Goal: Task Accomplishment & Management: Manage account settings

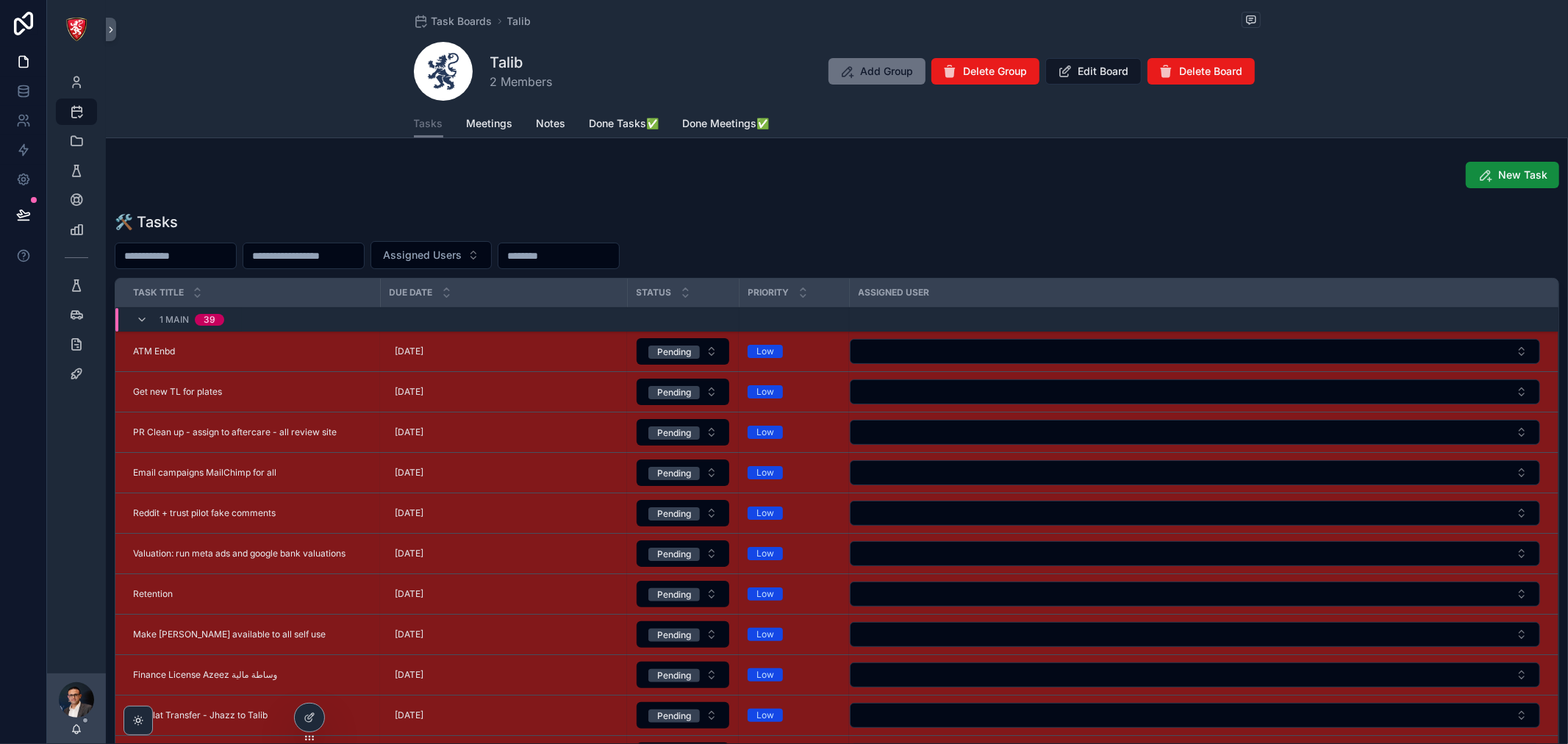
click at [135, 716] on icon "scrollable content" at bounding box center [138, 720] width 12 height 12
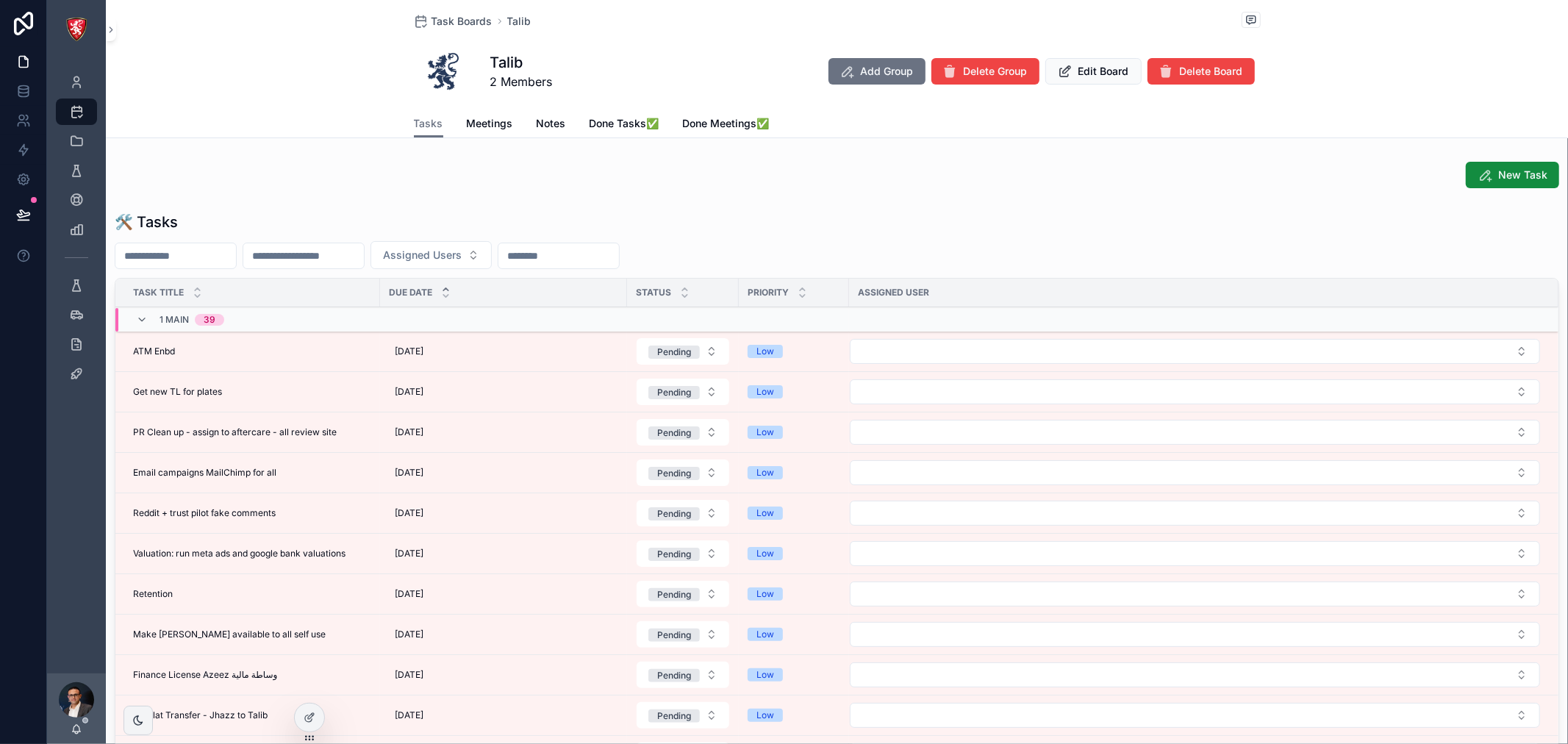
click at [913, 347] on button "Select Button" at bounding box center [1195, 351] width 690 height 25
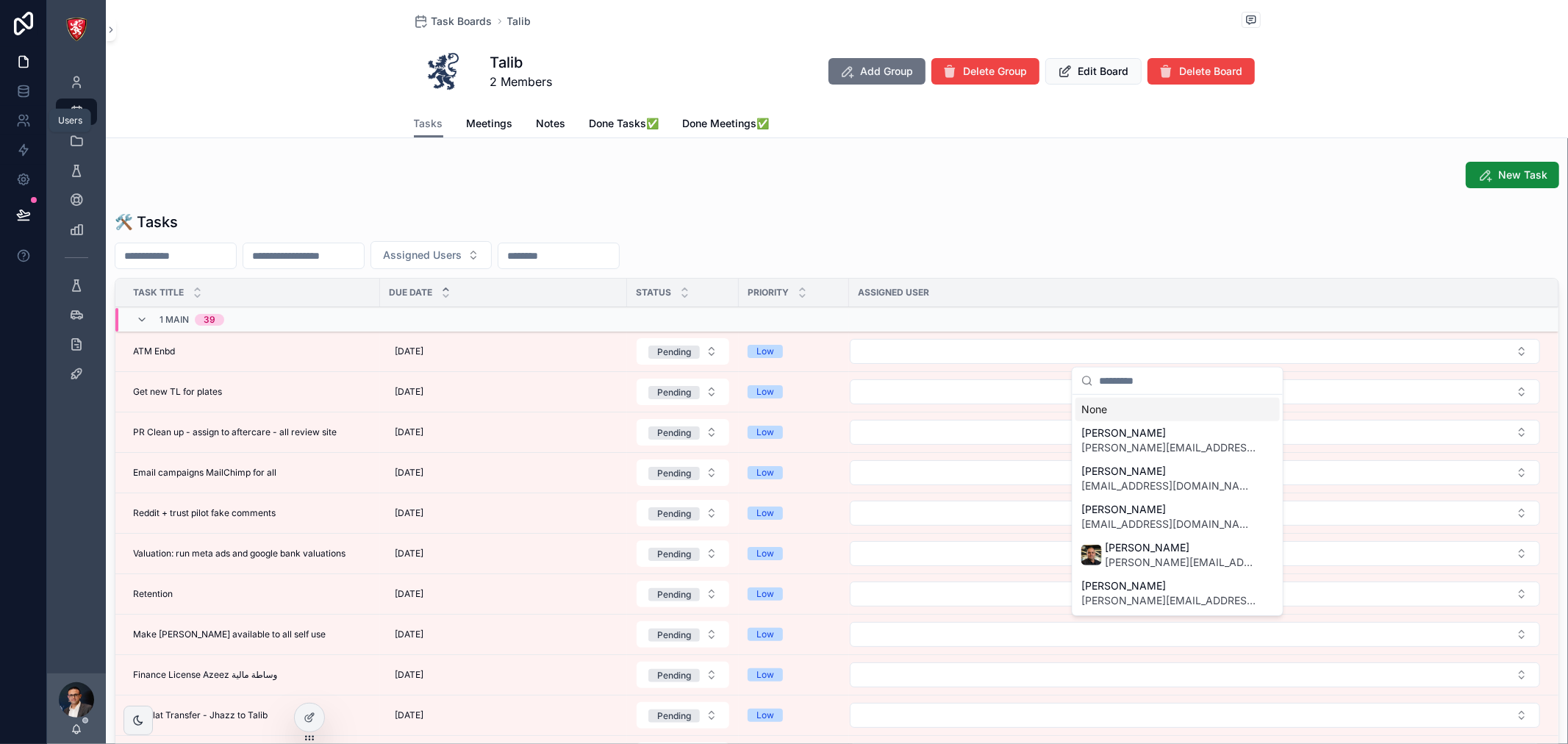
click at [19, 113] on icon at bounding box center [23, 120] width 15 height 15
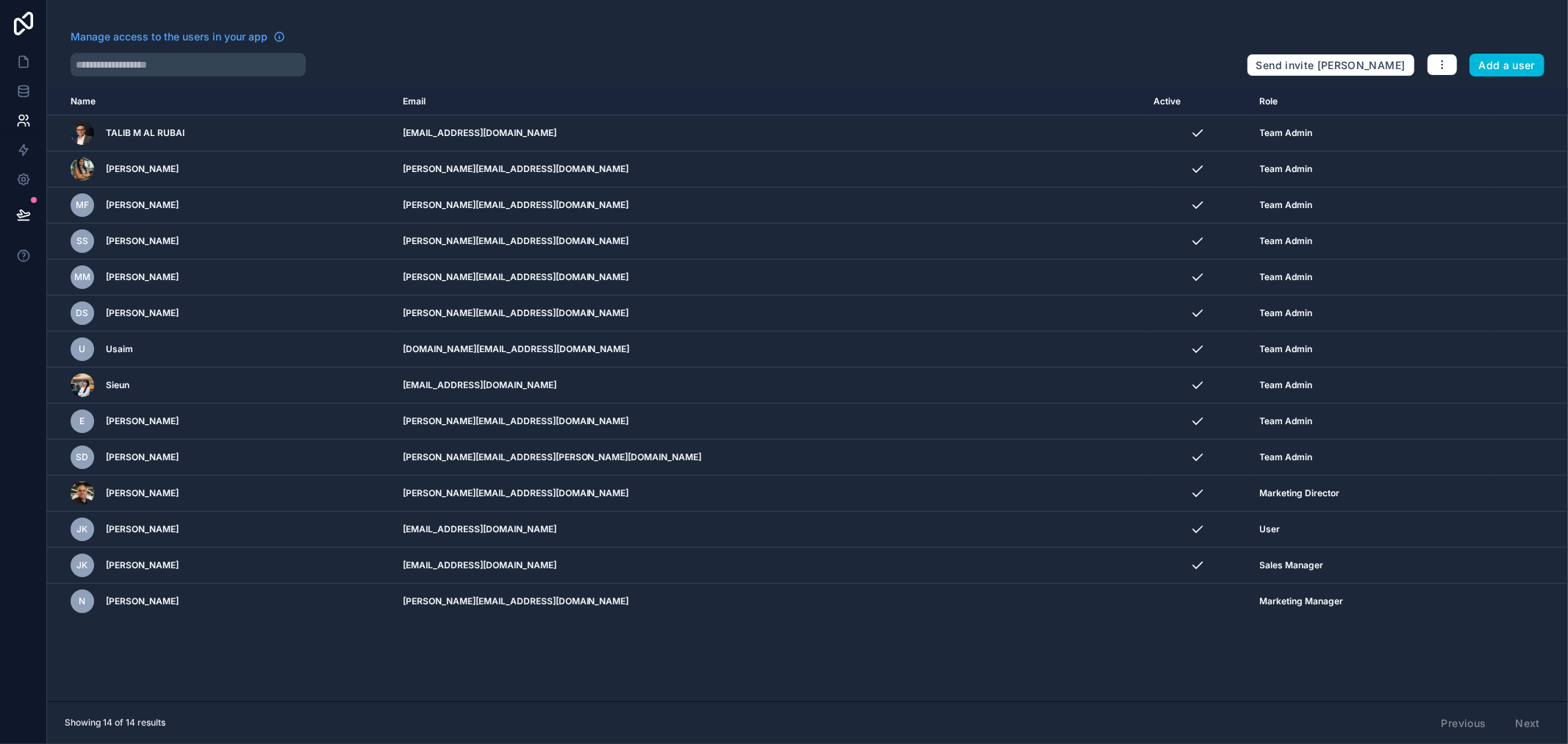
click at [150, 563] on span "[PERSON_NAME]" at bounding box center [142, 565] width 73 height 12
click at [77, 561] on span "JK" at bounding box center [82, 565] width 11 height 12
click at [0, 0] on icon "scrollable content" at bounding box center [0, 0] width 0 height 0
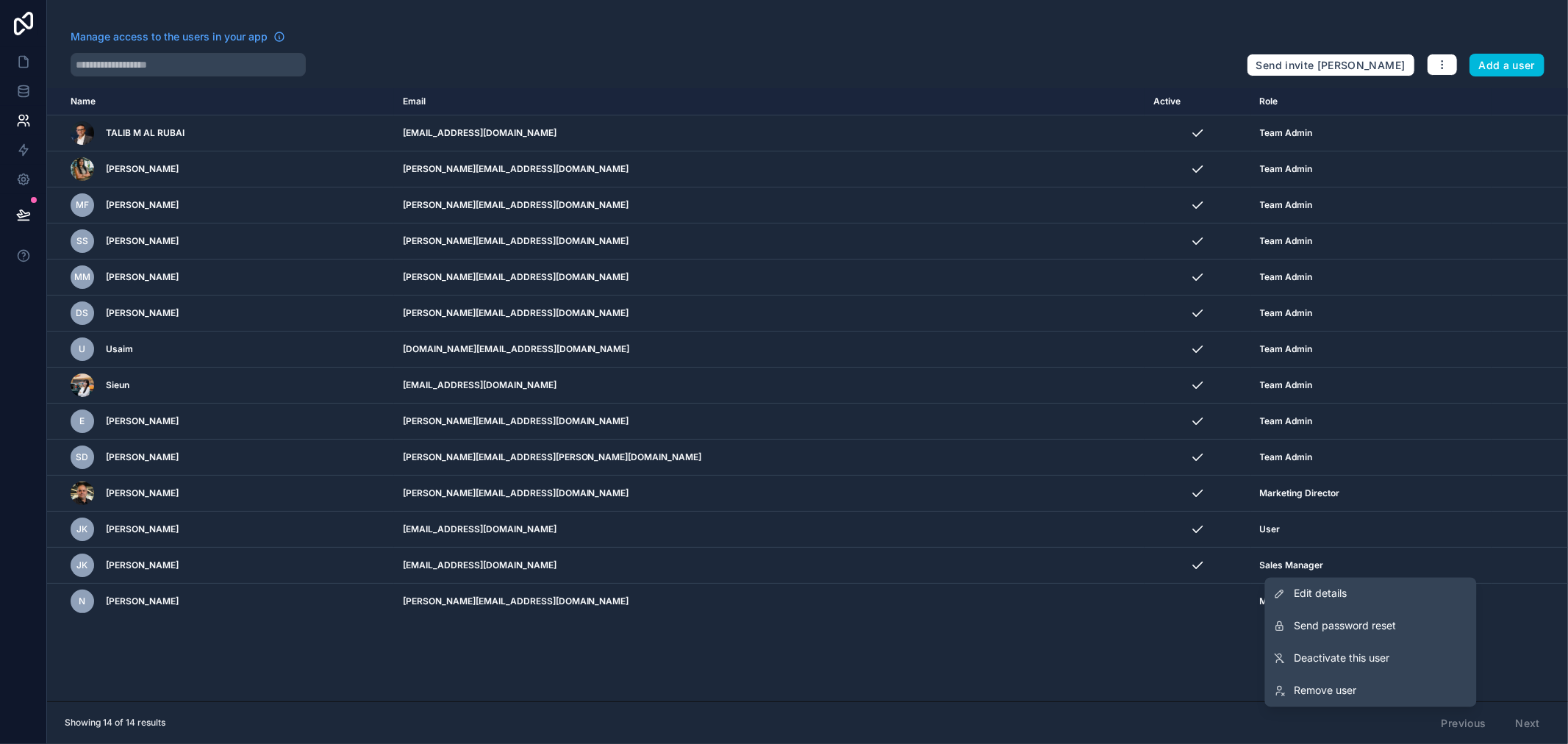
click at [1399, 589] on link "Edit details" at bounding box center [1370, 595] width 212 height 32
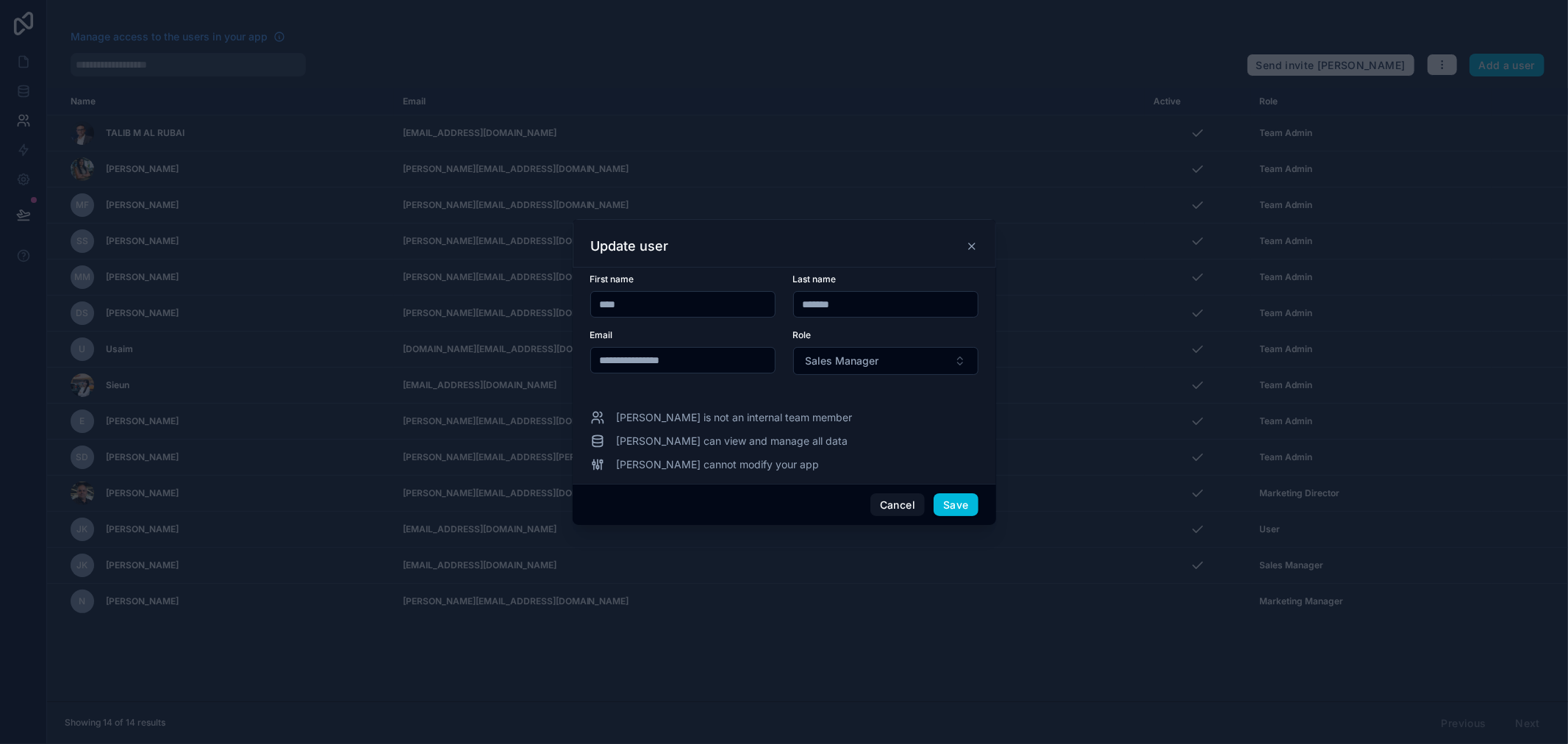
click at [901, 503] on button "Cancel" at bounding box center [898, 505] width 55 height 24
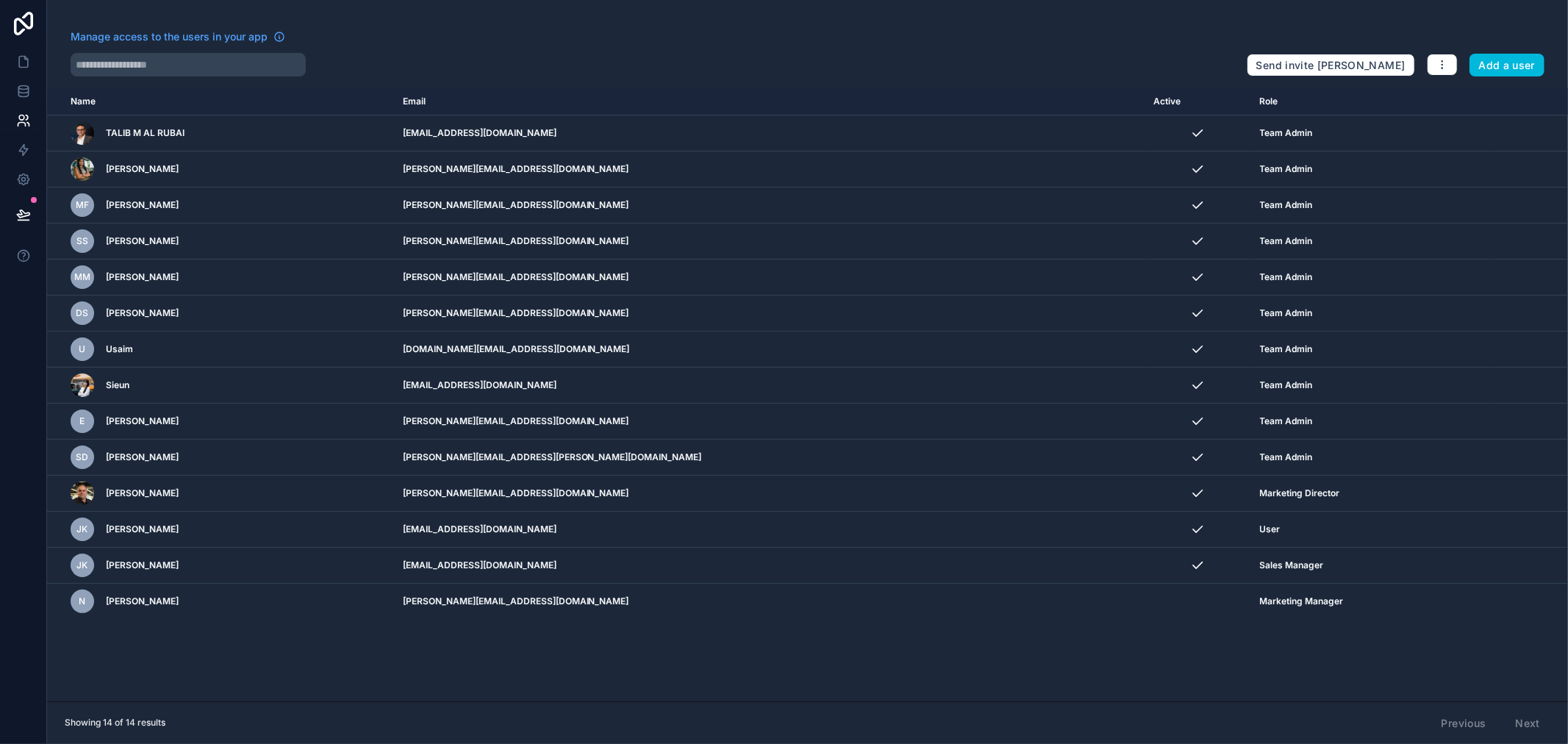
click at [0, 0] on icon "scrollable content" at bounding box center [0, 0] width 0 height 0
click at [1102, 662] on div "Name Email Active Role [DOMAIN_NAME] TALIB M AL RUBAI [EMAIL_ADDRESS][DOMAIN_NA…" at bounding box center [807, 395] width 1521 height 613
click at [85, 568] on span "JK" at bounding box center [82, 565] width 11 height 12
click at [25, 92] on icon at bounding box center [23, 91] width 15 height 15
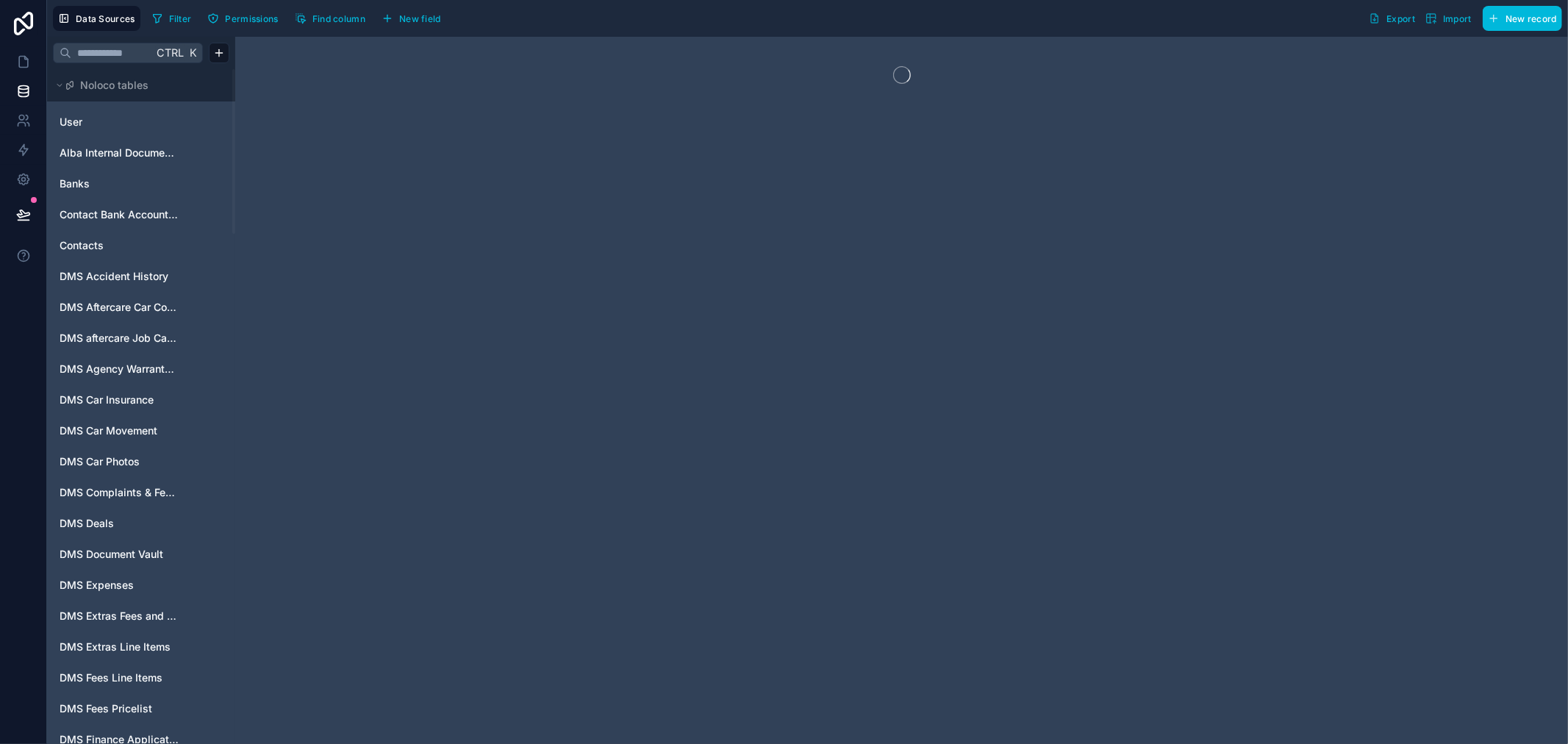
click at [82, 122] on span "User" at bounding box center [71, 122] width 23 height 15
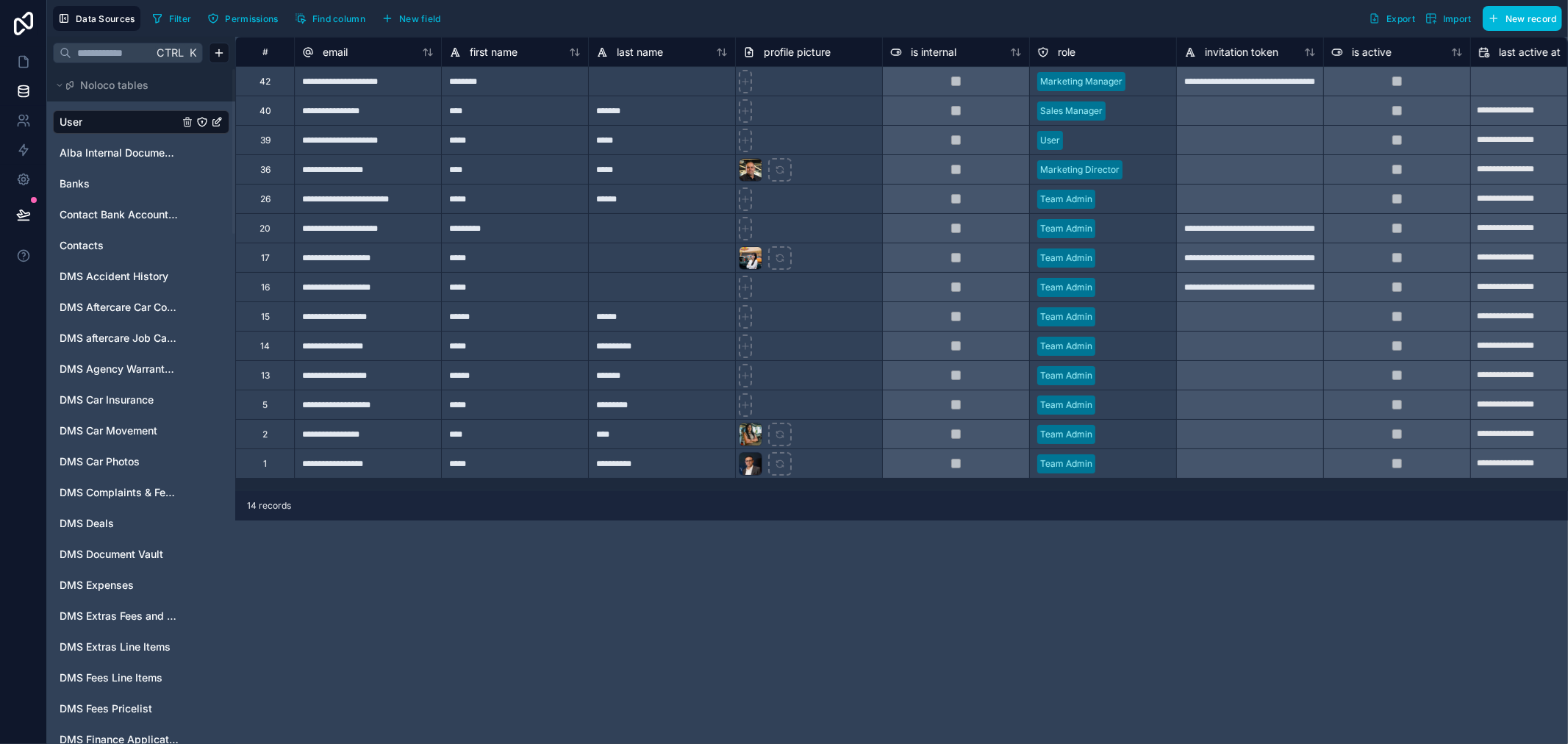
click at [744, 119] on div at bounding box center [745, 111] width 13 height 24
type input "**********"
click at [745, 142] on icon at bounding box center [745, 140] width 10 height 10
type input "**********"
click at [745, 78] on icon at bounding box center [745, 81] width 10 height 10
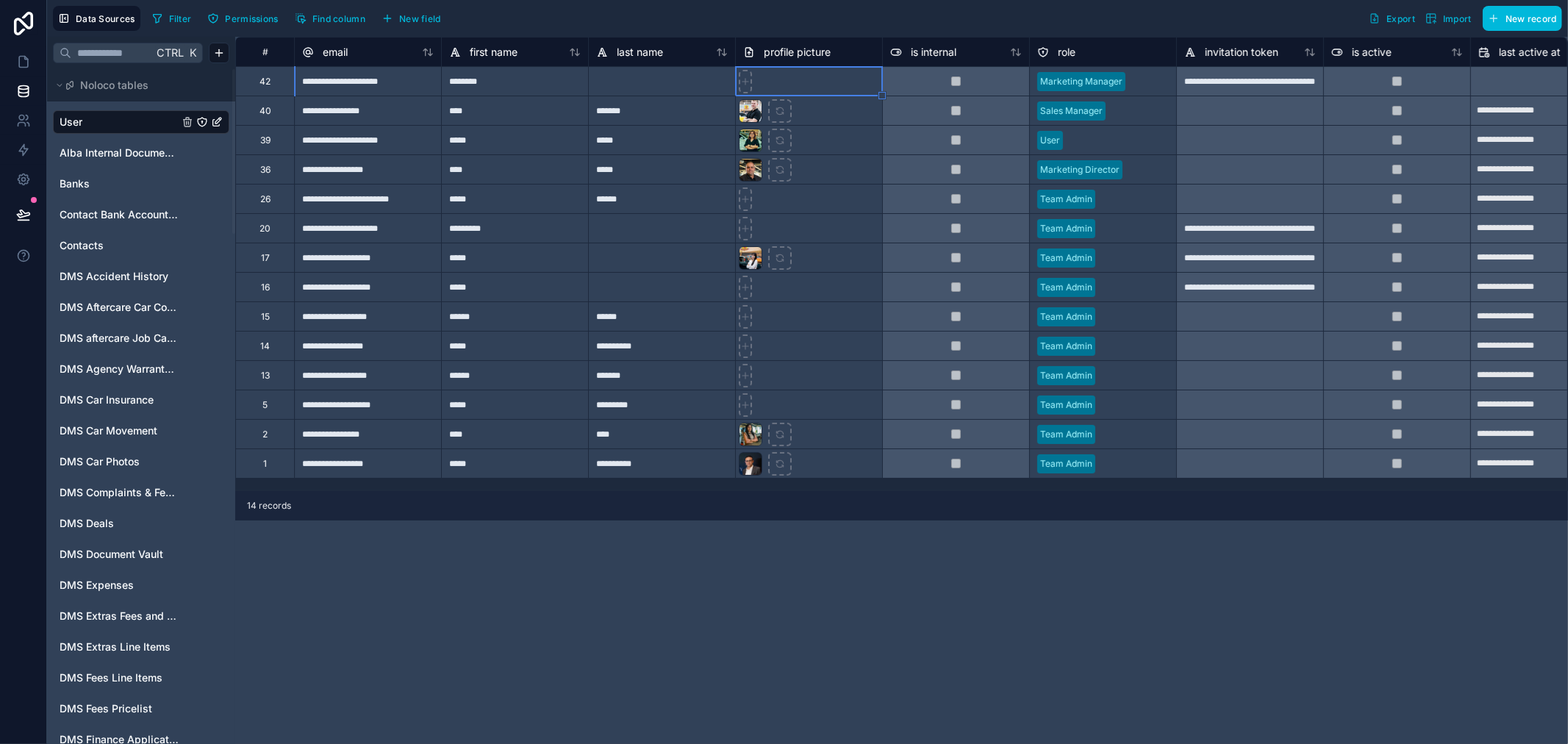
type input "**********"
click at [204, 72] on div "Noloco tables" at bounding box center [141, 85] width 188 height 32
click at [747, 204] on div at bounding box center [745, 199] width 13 height 24
click at [745, 226] on icon at bounding box center [745, 228] width 0 height 6
click at [744, 317] on icon at bounding box center [745, 317] width 6 height 0
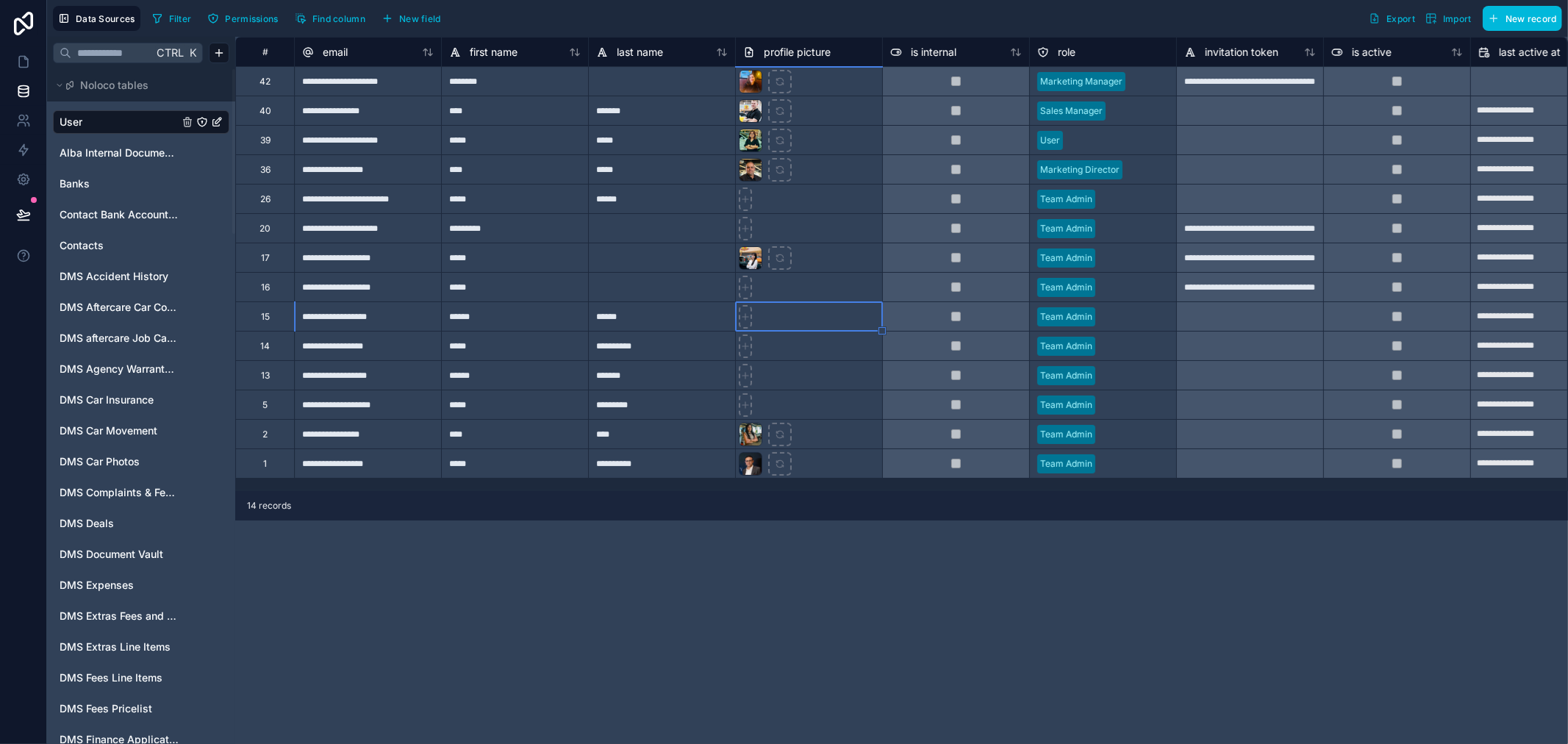
type input "**********"
click at [744, 347] on icon at bounding box center [745, 347] width 6 height 0
type input "**********"
click at [744, 376] on icon at bounding box center [745, 376] width 6 height 0
type input "**********"
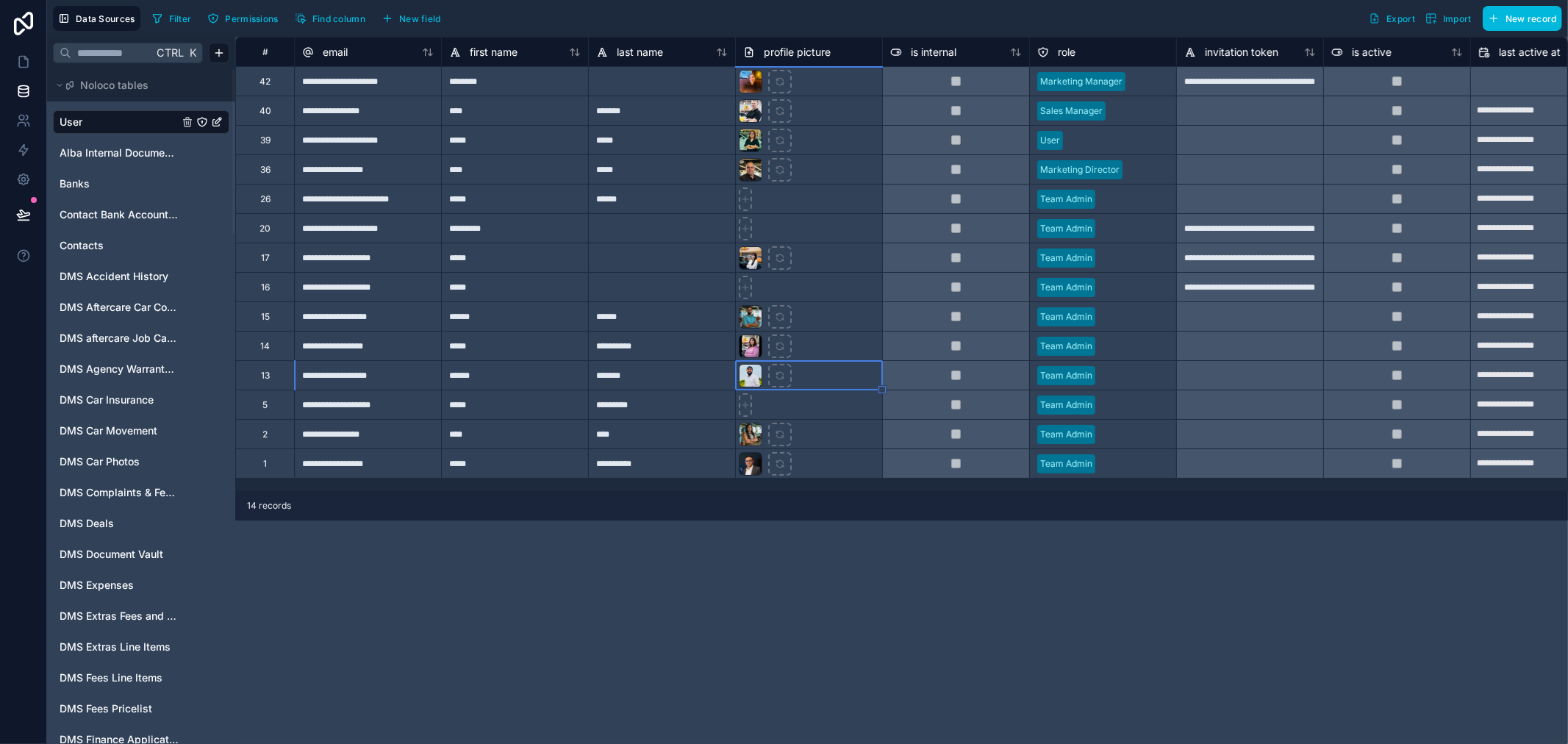
click at [744, 222] on div at bounding box center [745, 229] width 13 height 24
type input "**********"
click at [664, 579] on div "**********" at bounding box center [901, 390] width 1332 height 708
click at [22, 62] on icon at bounding box center [23, 62] width 15 height 15
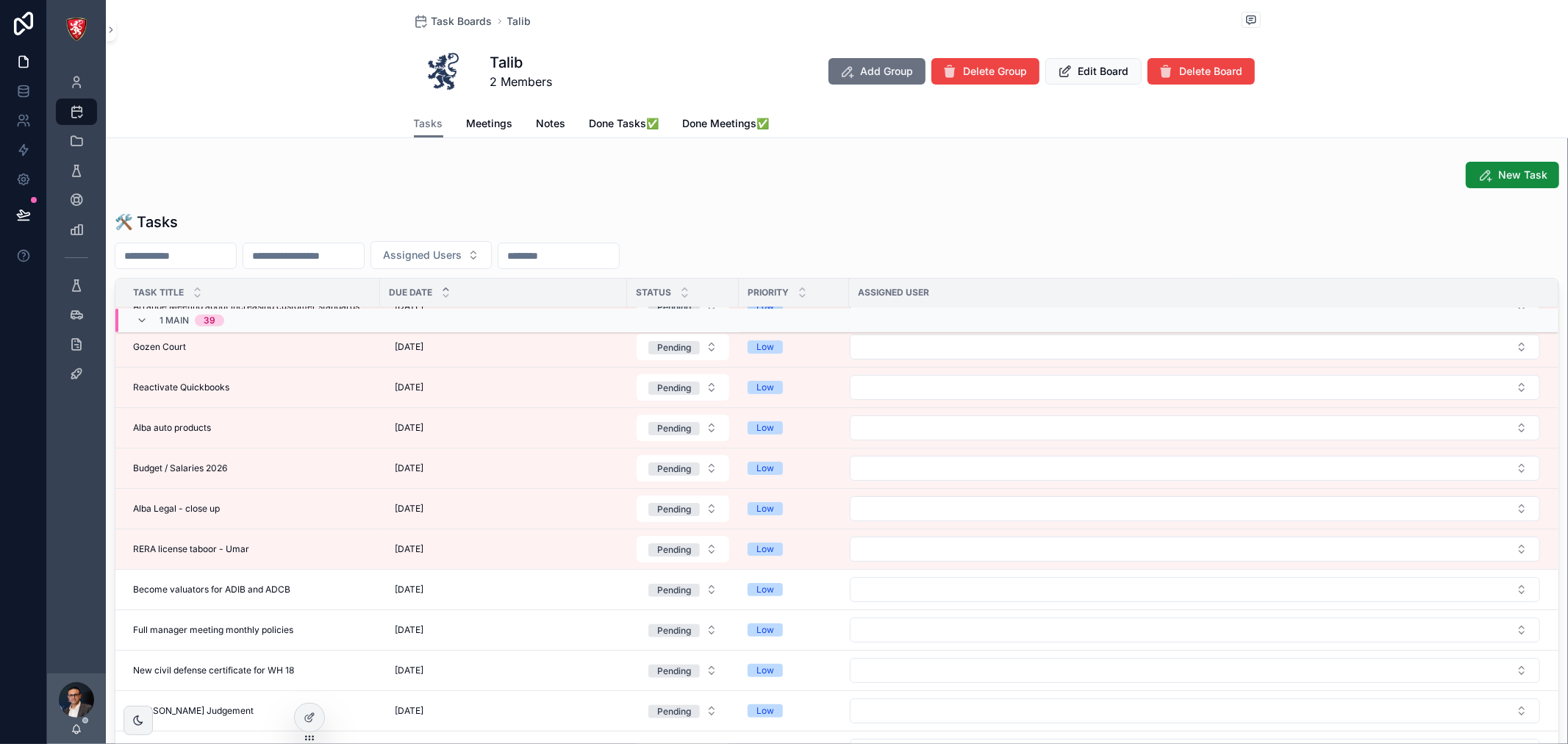
scroll to position [753, 0]
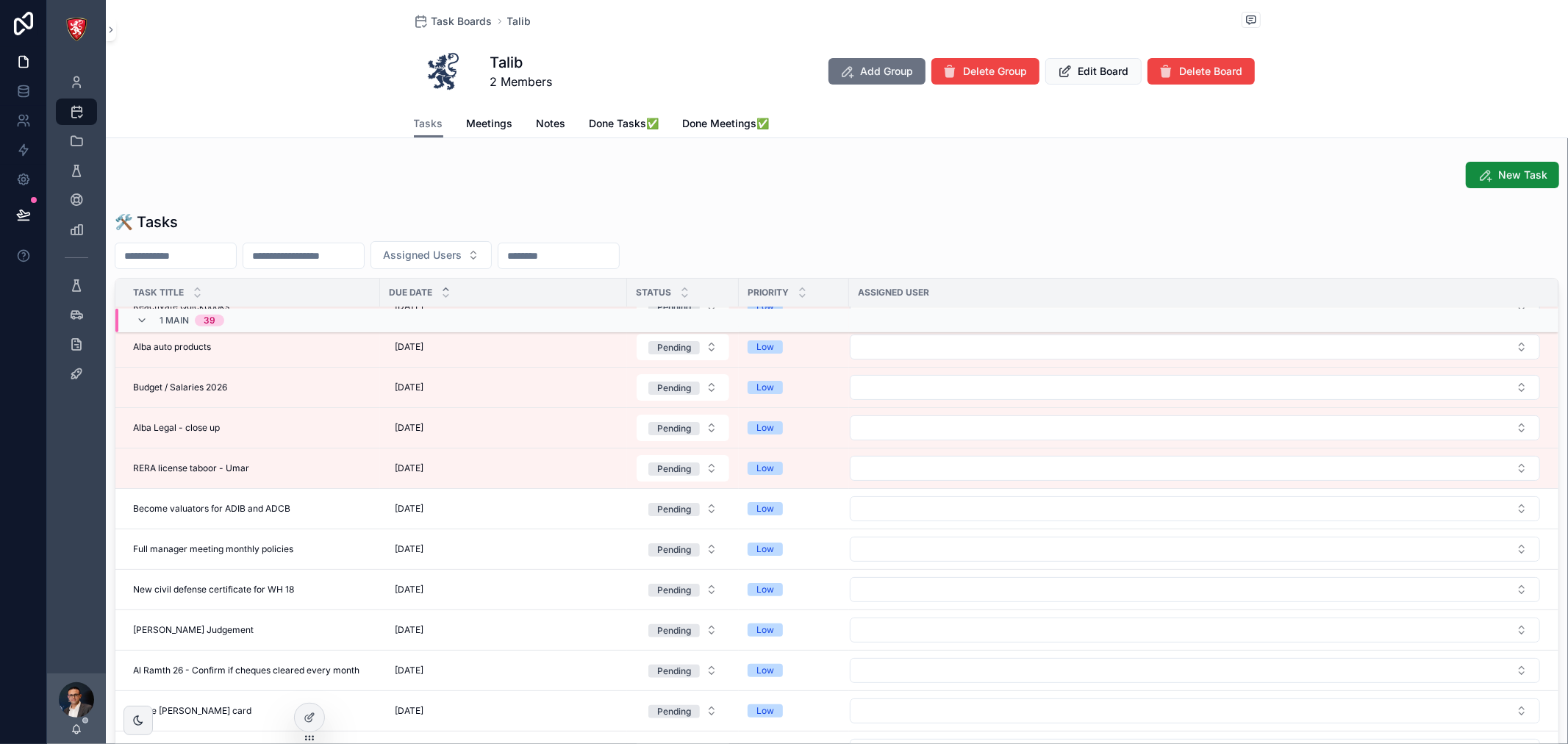
click at [472, 119] on span "Meetings" at bounding box center [490, 123] width 46 height 15
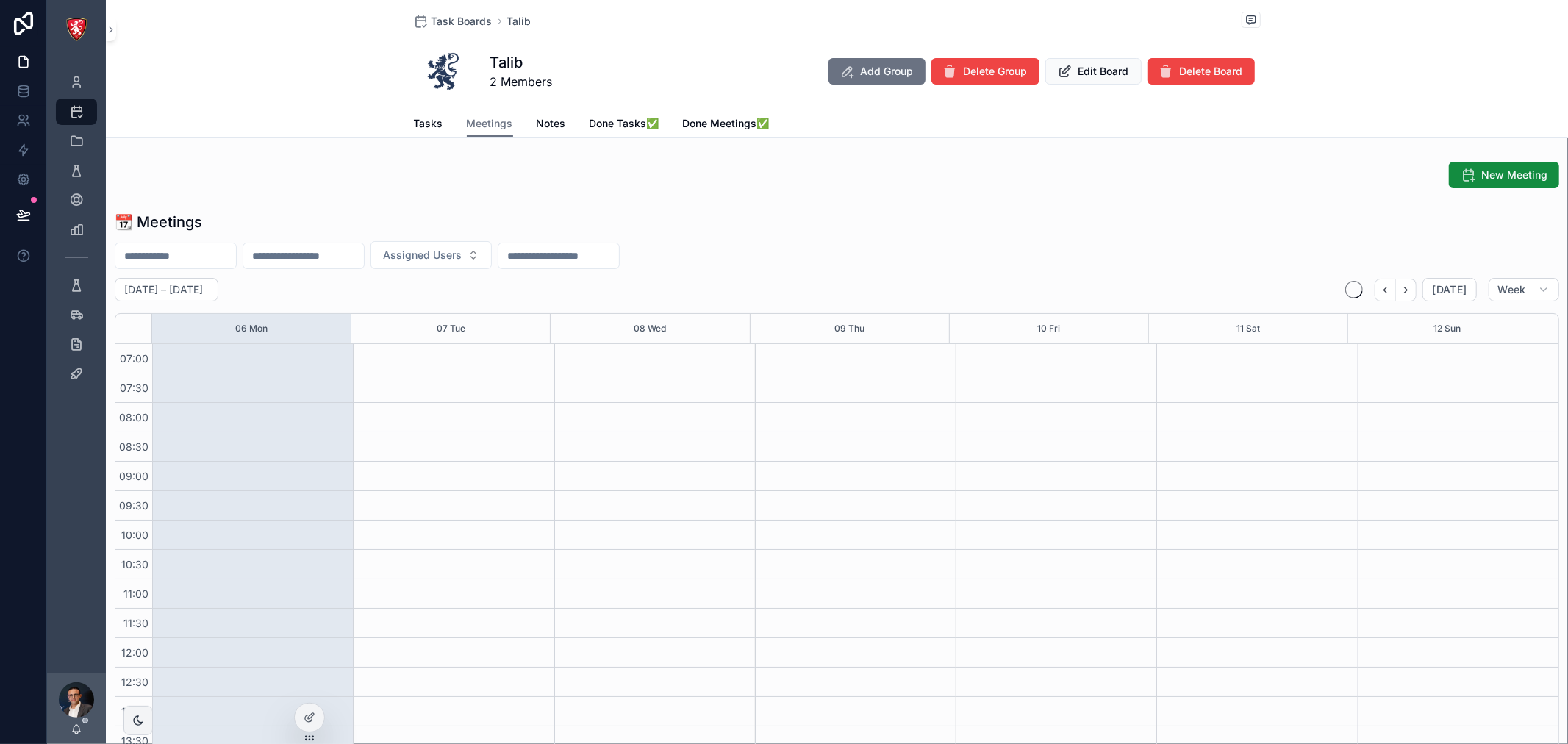
scroll to position [412, 0]
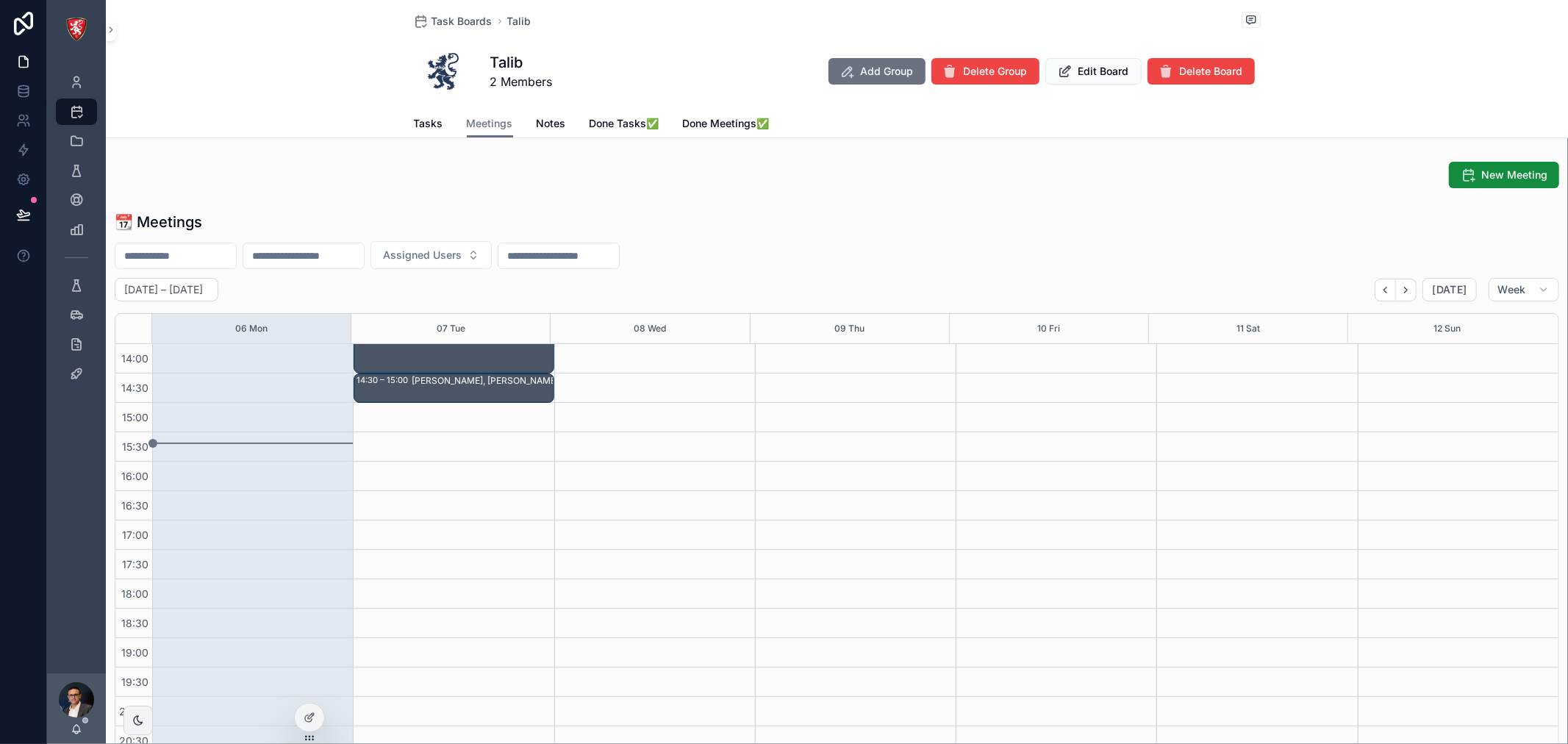
click at [545, 126] on span "Notes" at bounding box center [551, 123] width 29 height 15
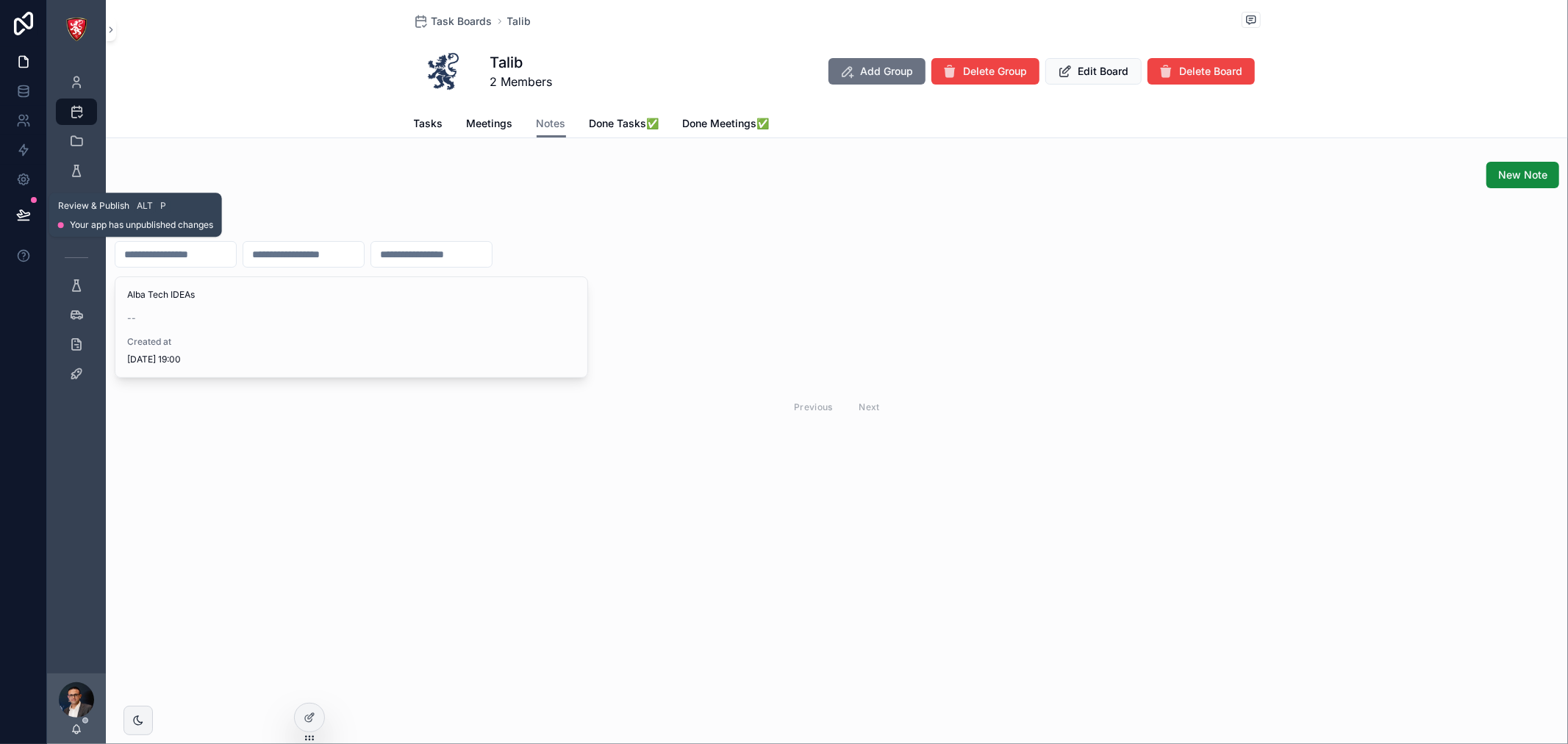
click at [20, 209] on icon at bounding box center [23, 214] width 15 height 15
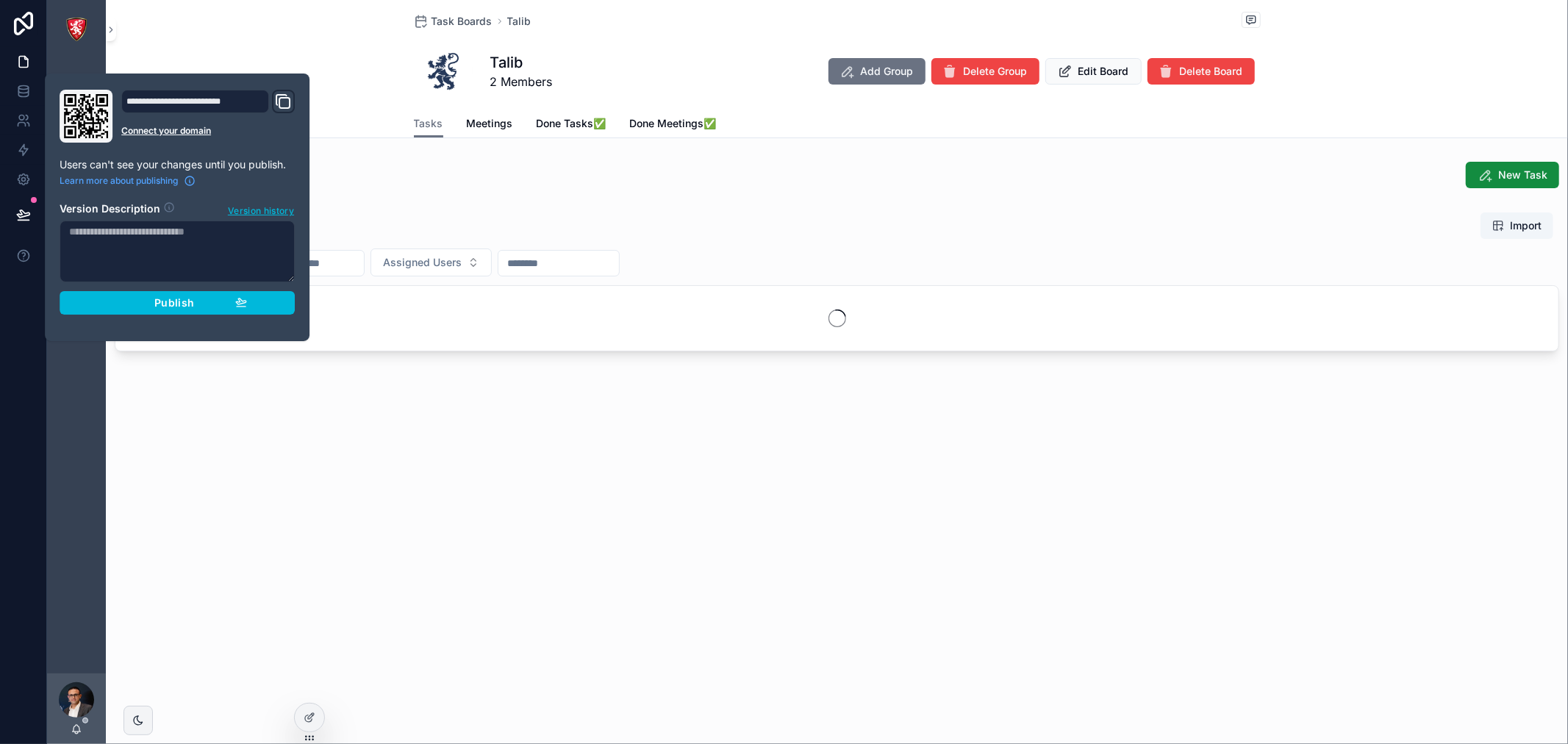
click at [128, 310] on button "Publish" at bounding box center [177, 303] width 236 height 24
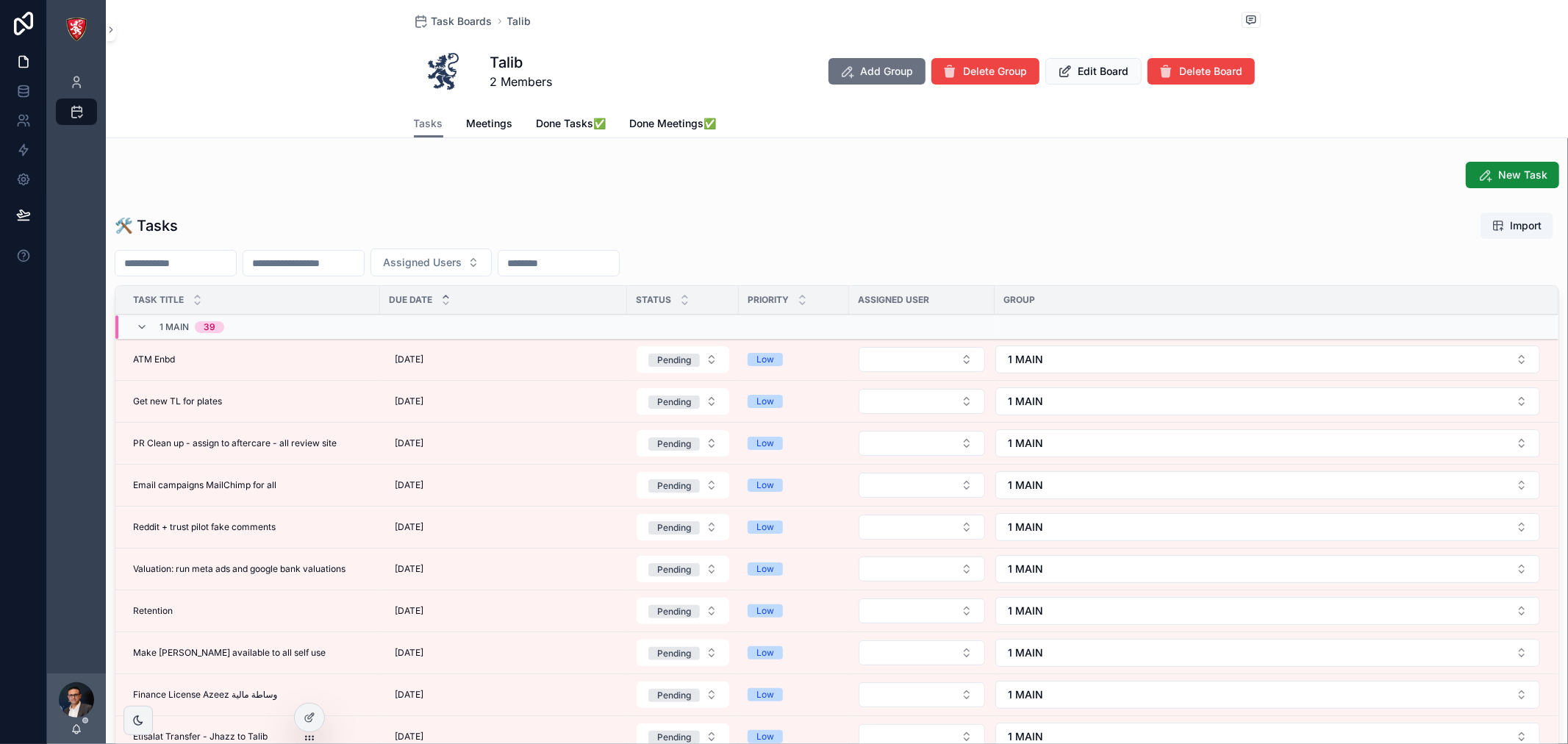
click at [309, 721] on icon at bounding box center [309, 717] width 12 height 12
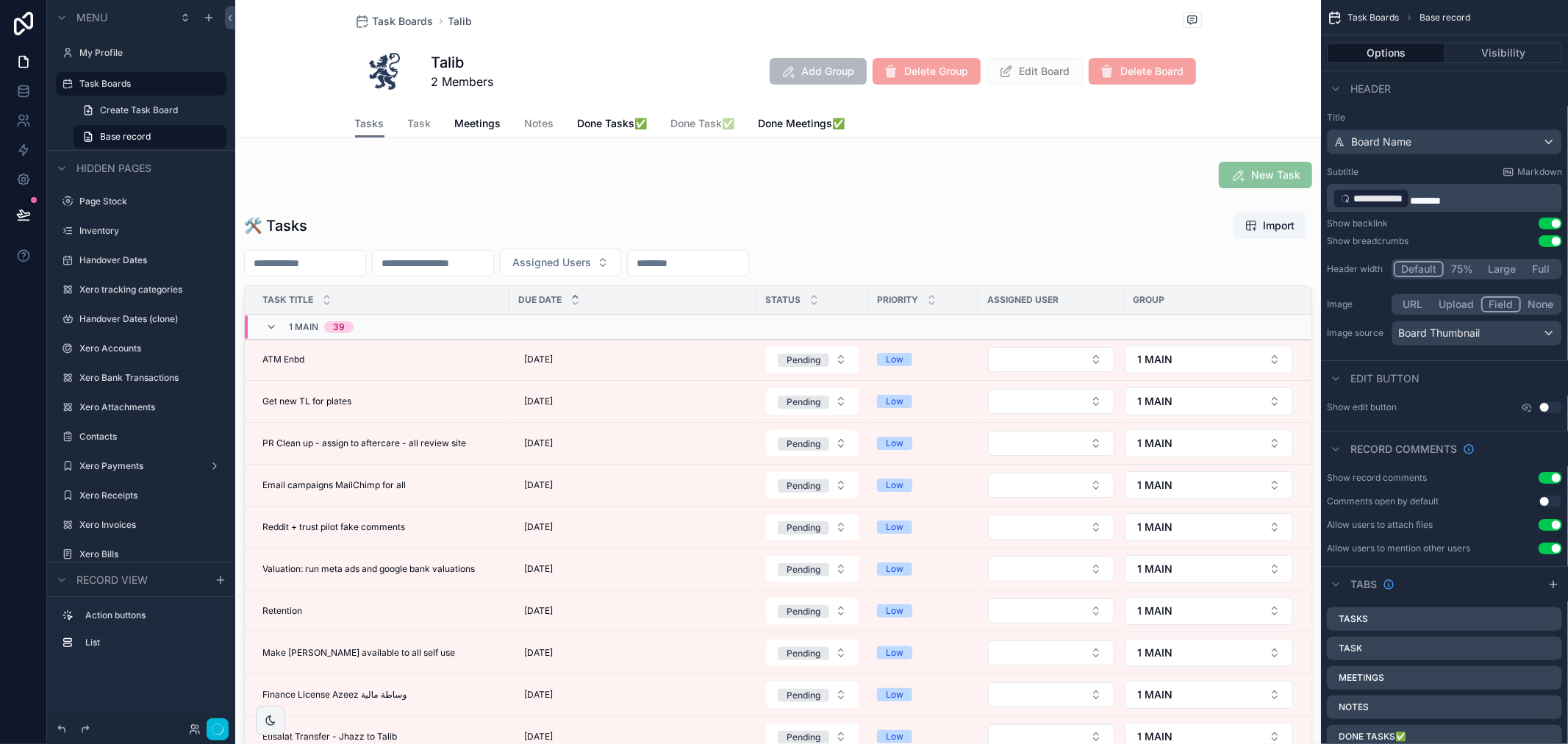
click at [533, 127] on span "Notes" at bounding box center [540, 123] width 29 height 15
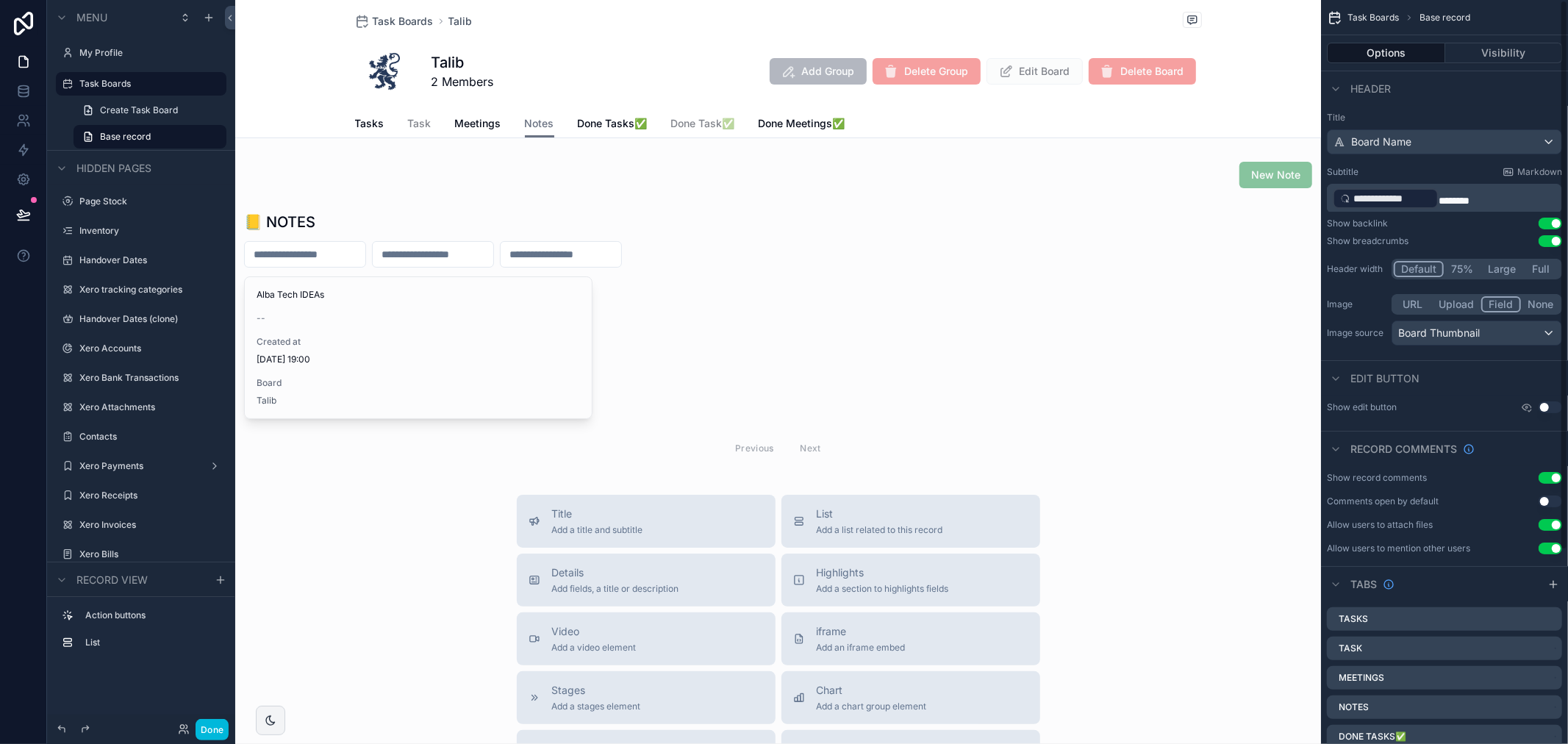
click at [1516, 52] on button "Visibility" at bounding box center [1503, 52] width 118 height 21
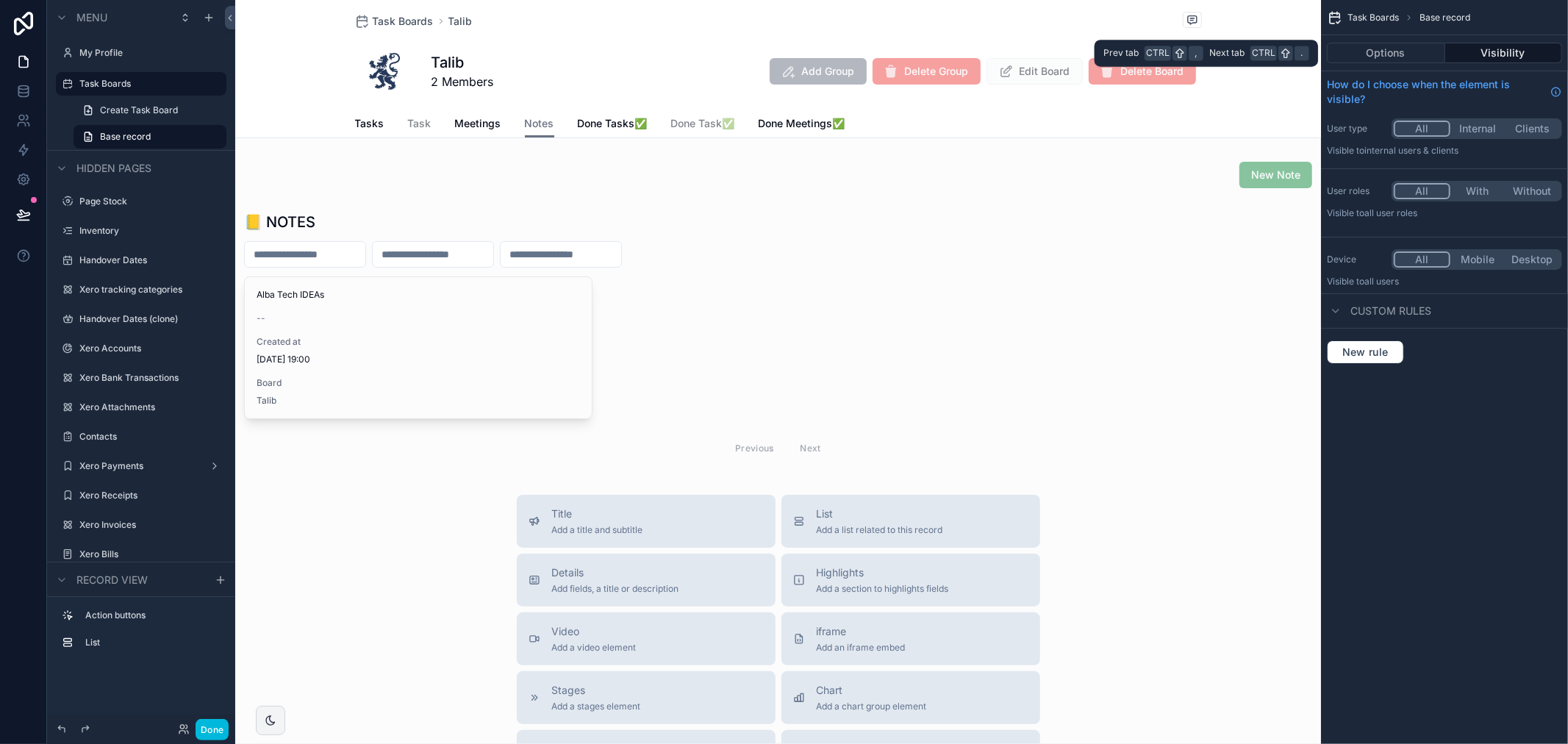
click at [1424, 55] on button "Options" at bounding box center [1386, 52] width 119 height 21
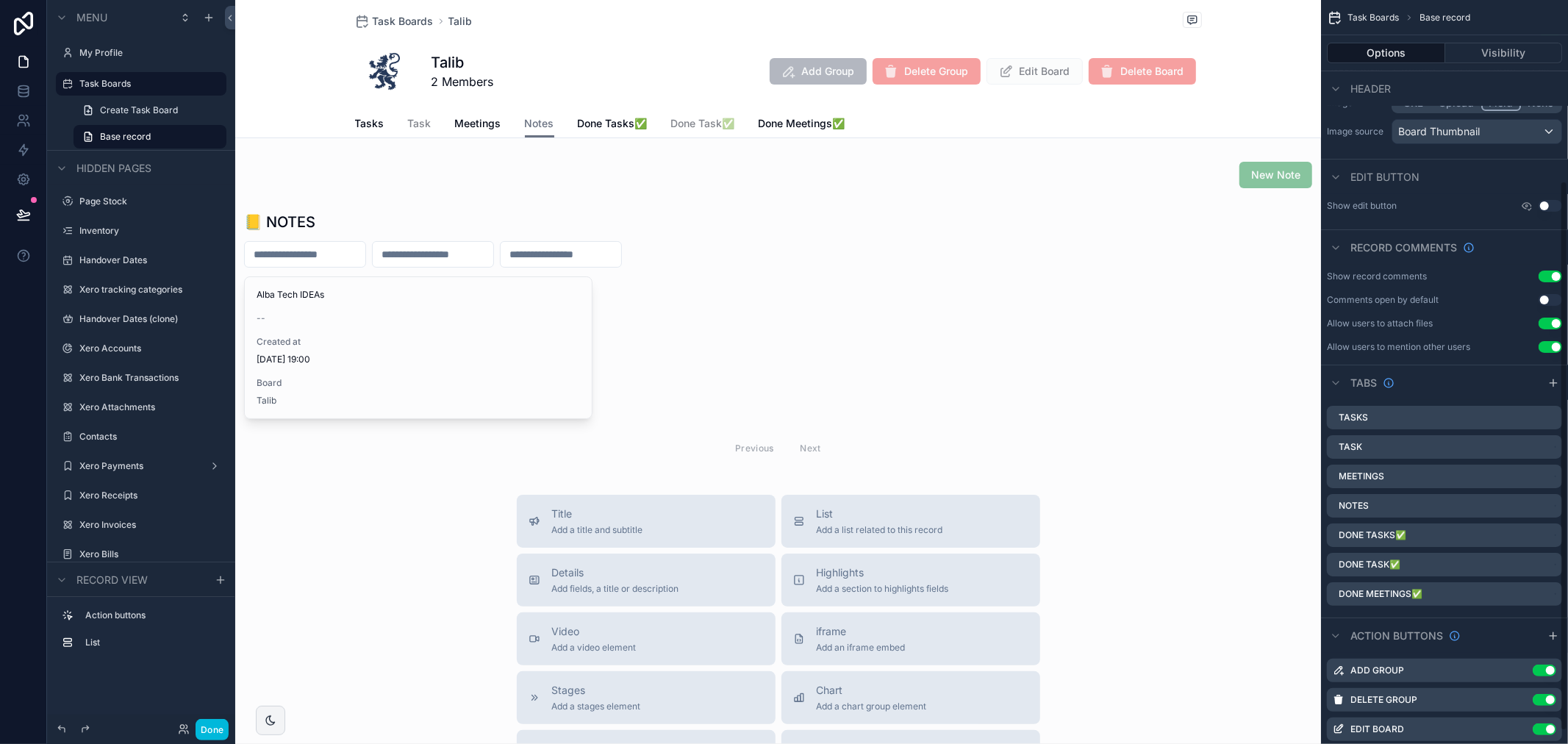
scroll to position [245, 0]
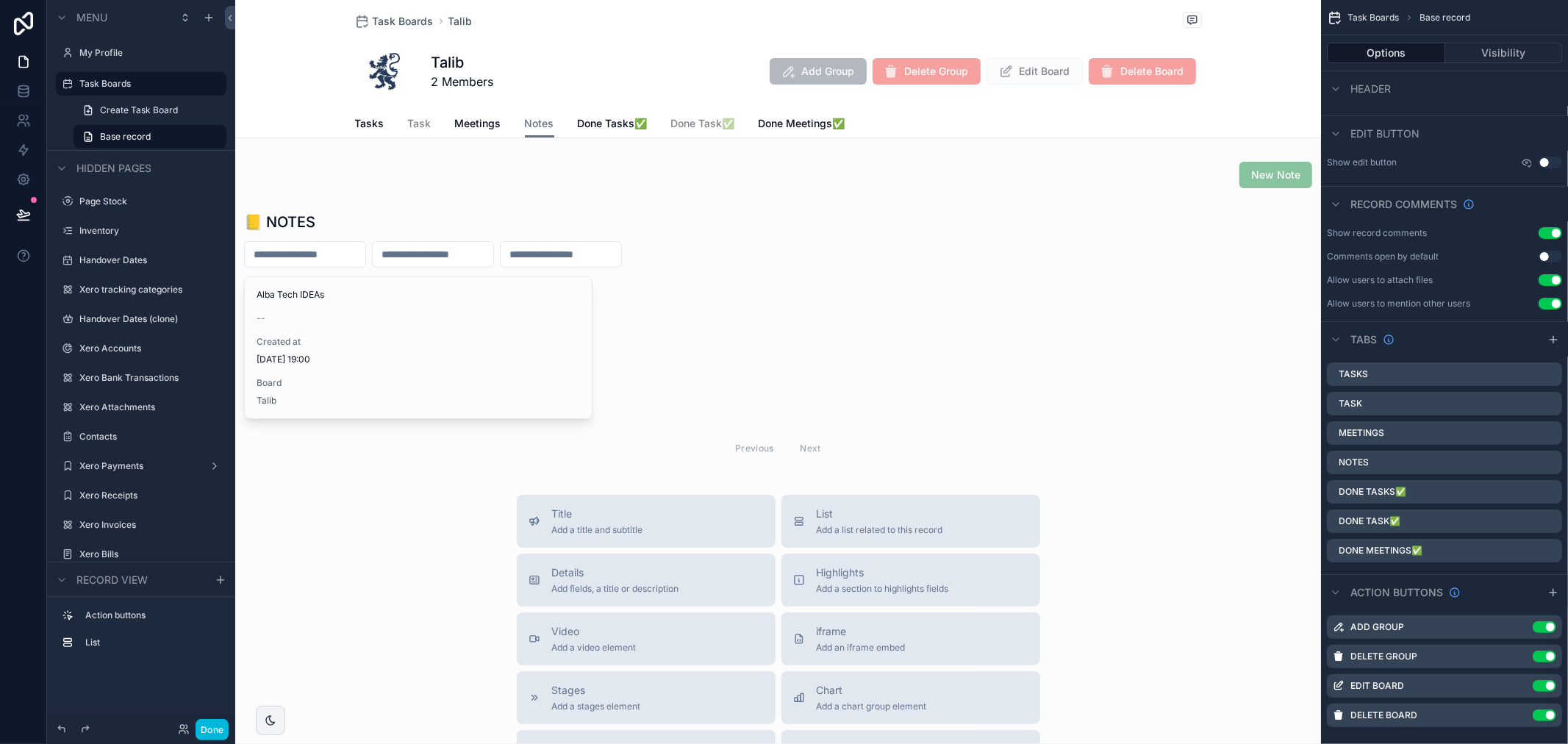
click at [0, 0] on icon "scrollable content" at bounding box center [0, 0] width 0 height 0
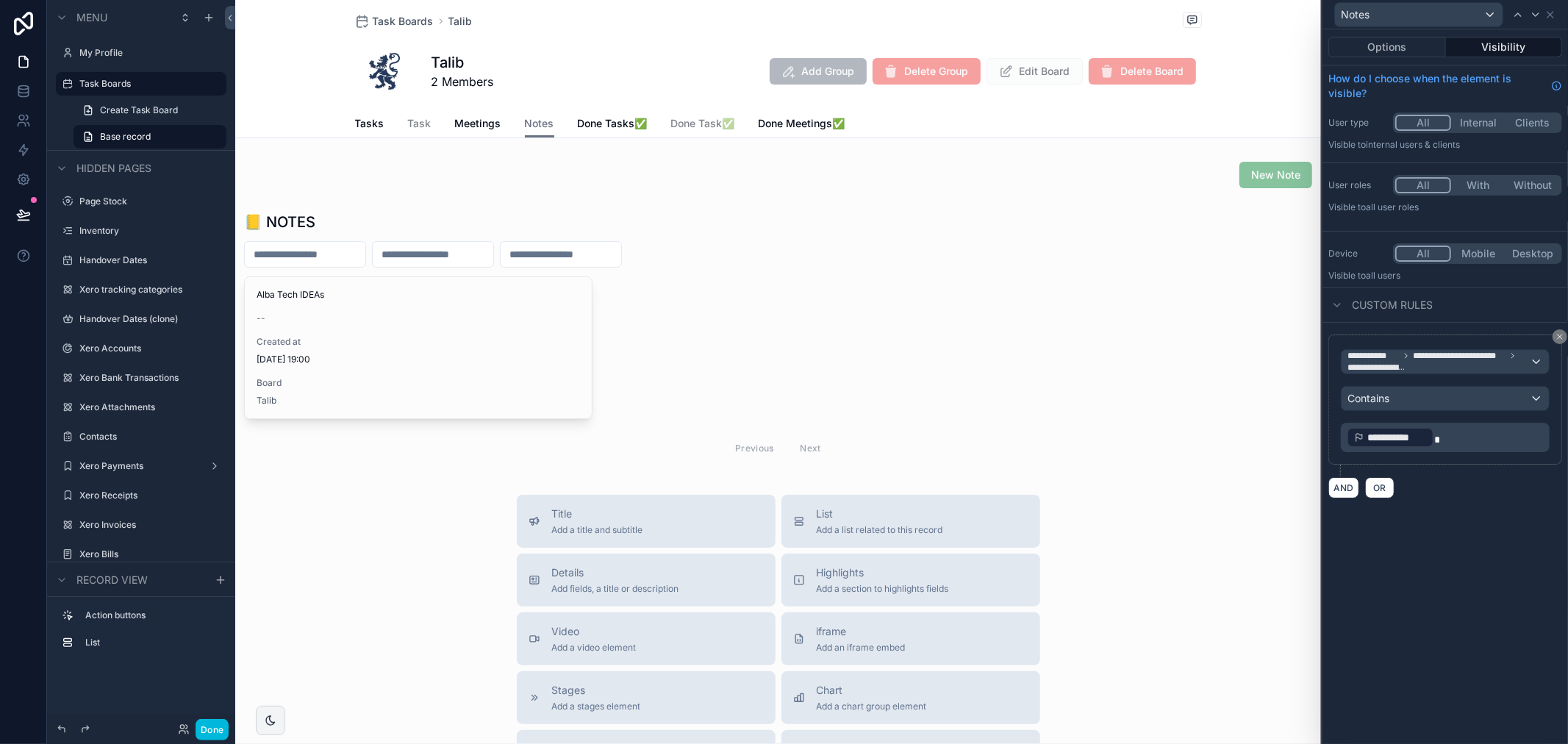
click at [503, 347] on div "scrollable content" at bounding box center [778, 338] width 1085 height 266
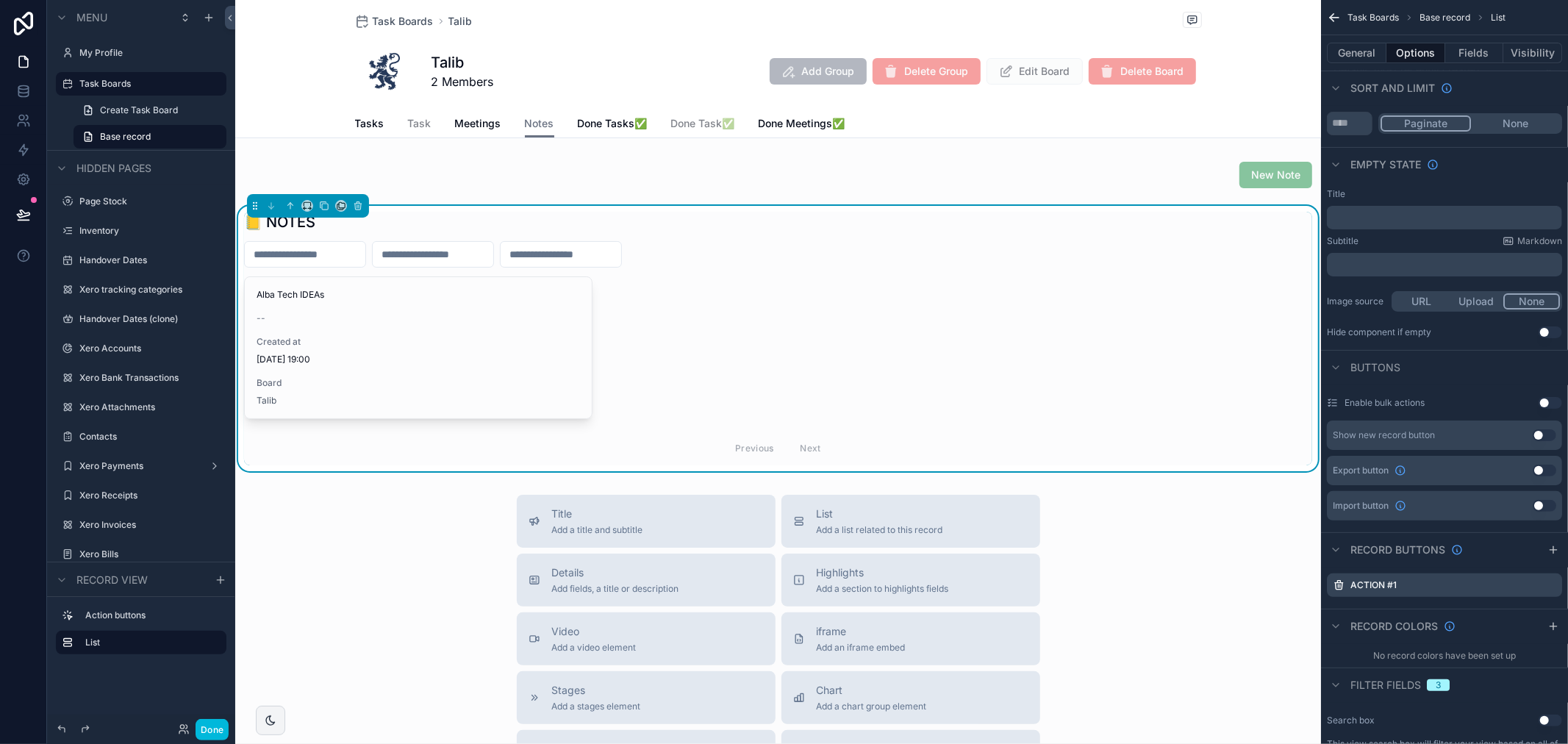
click at [1268, 176] on div "scrollable content" at bounding box center [778, 175] width 1085 height 39
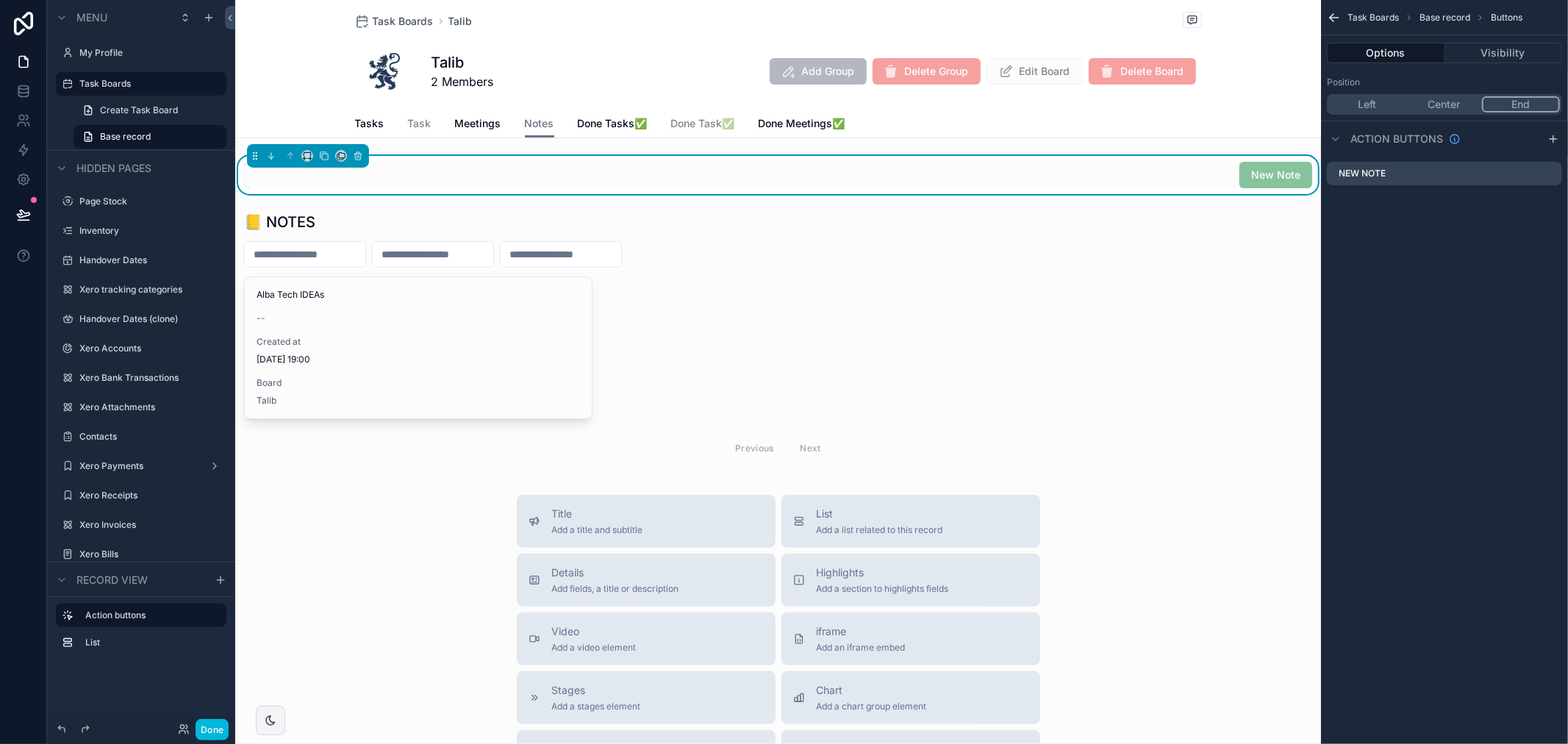
scroll to position [0, 0]
click at [0, 0] on icon "scrollable content" at bounding box center [0, 0] width 0 height 0
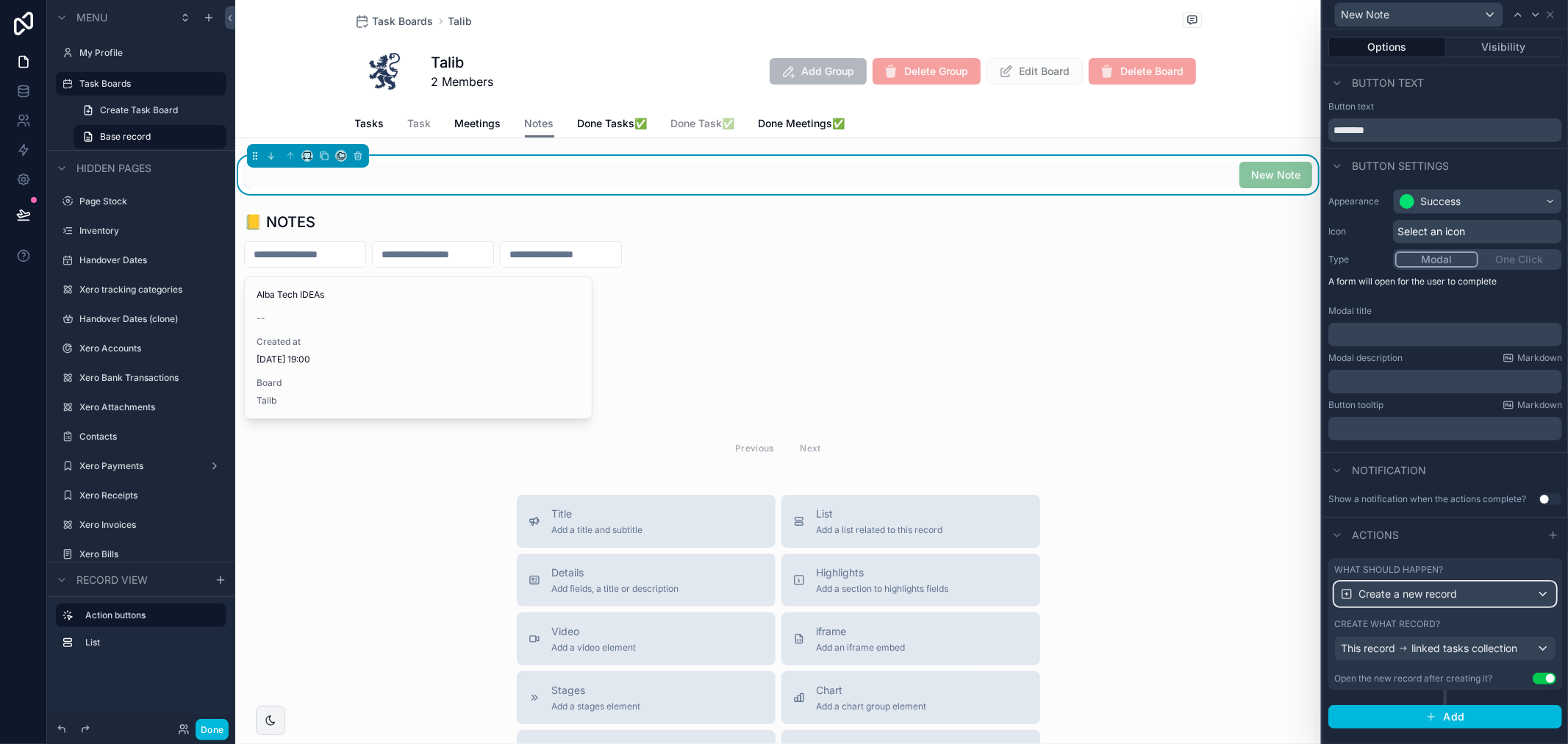
click at [1459, 605] on div "Create a new record" at bounding box center [1445, 594] width 220 height 24
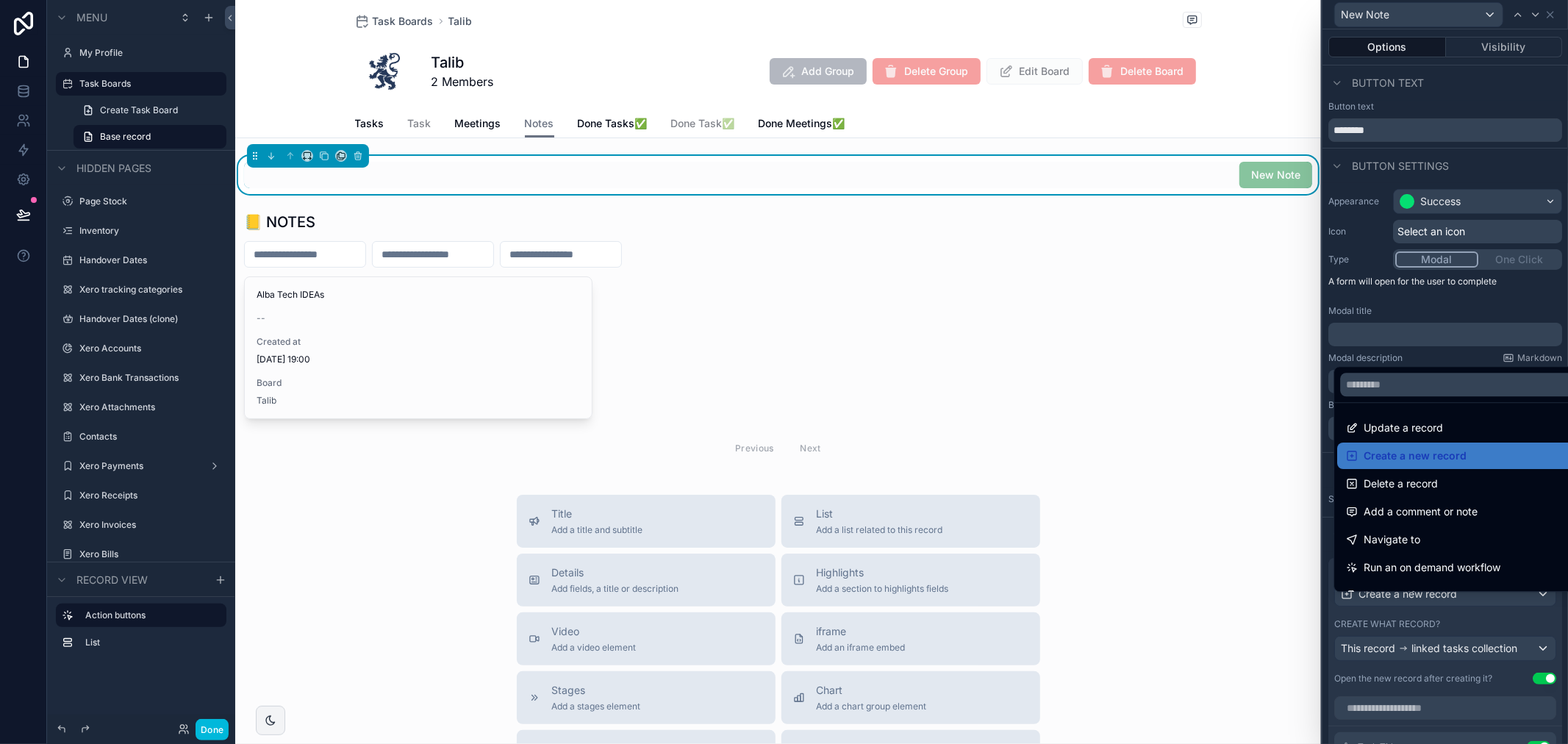
click at [1471, 628] on div at bounding box center [1445, 372] width 246 height 744
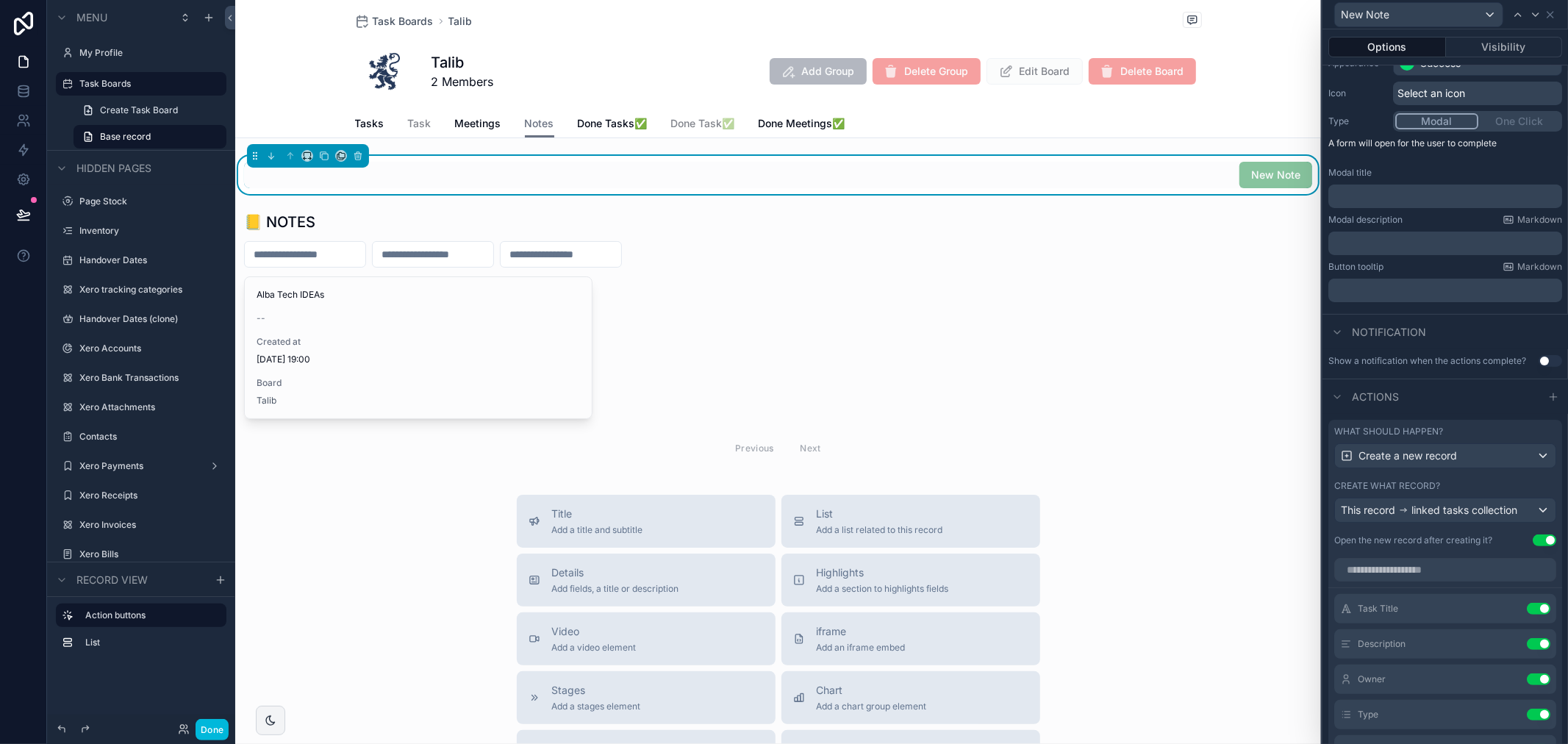
scroll to position [410, 0]
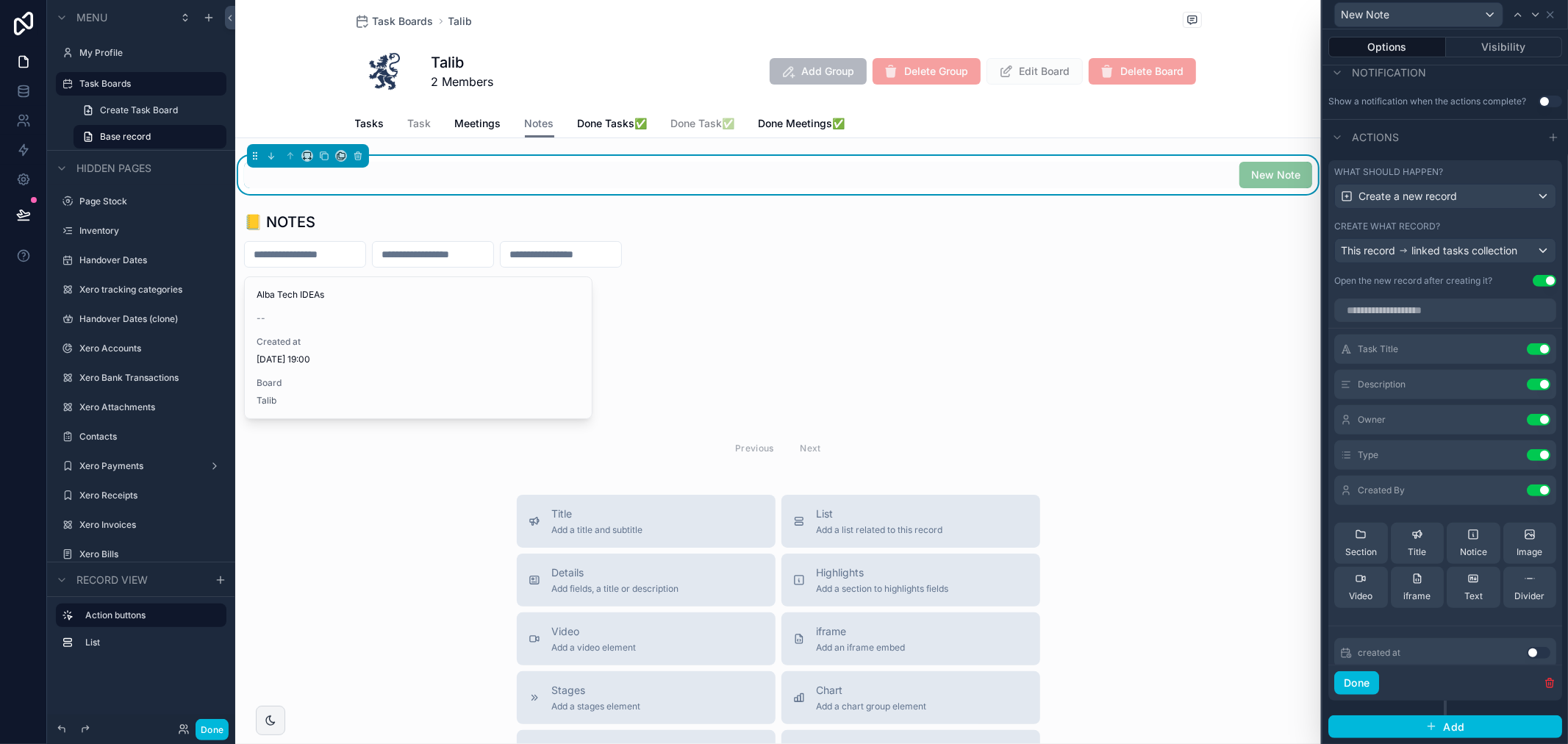
click at [0, 0] on icon at bounding box center [0, 0] width 0 height 0
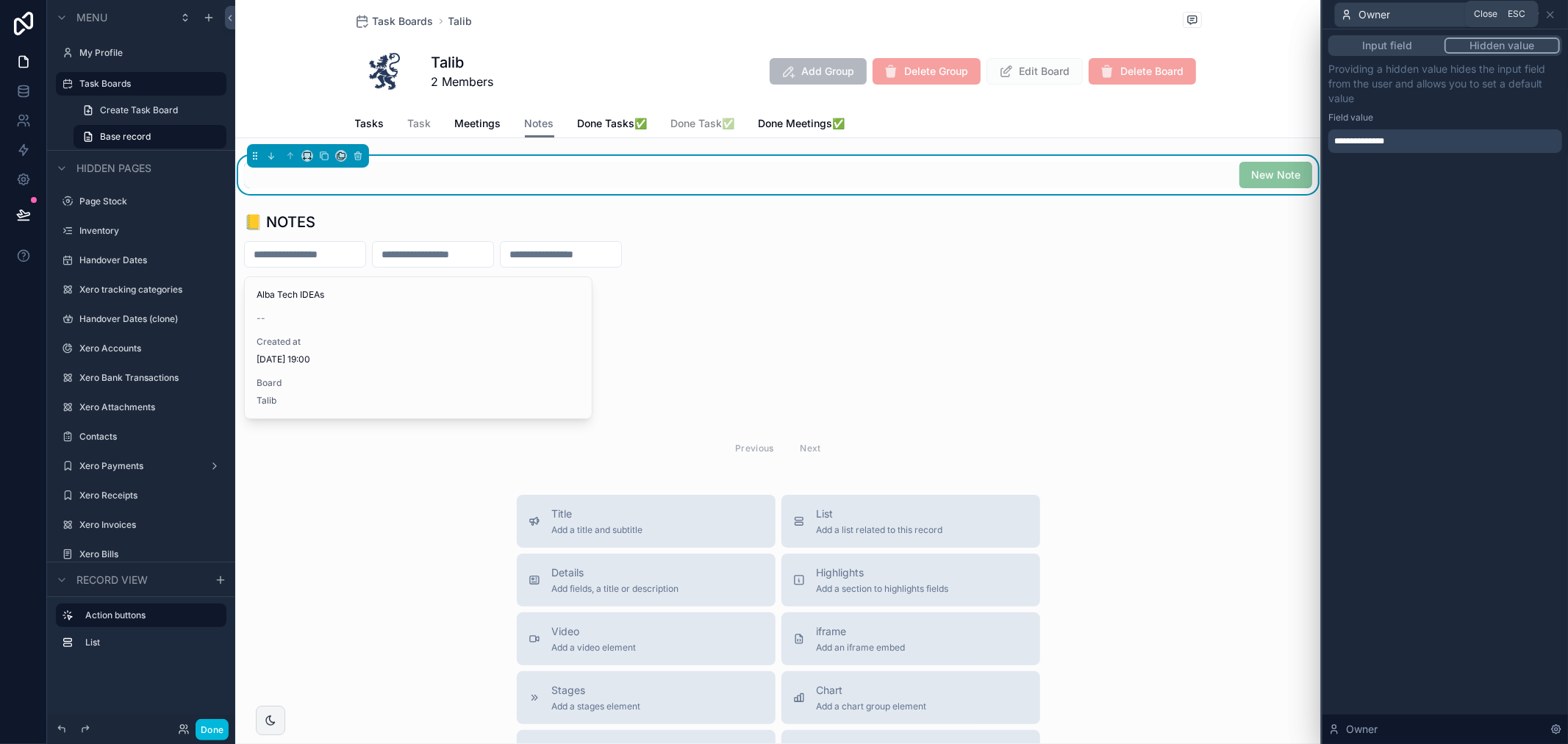
click at [1553, 18] on icon at bounding box center [1550, 14] width 12 height 12
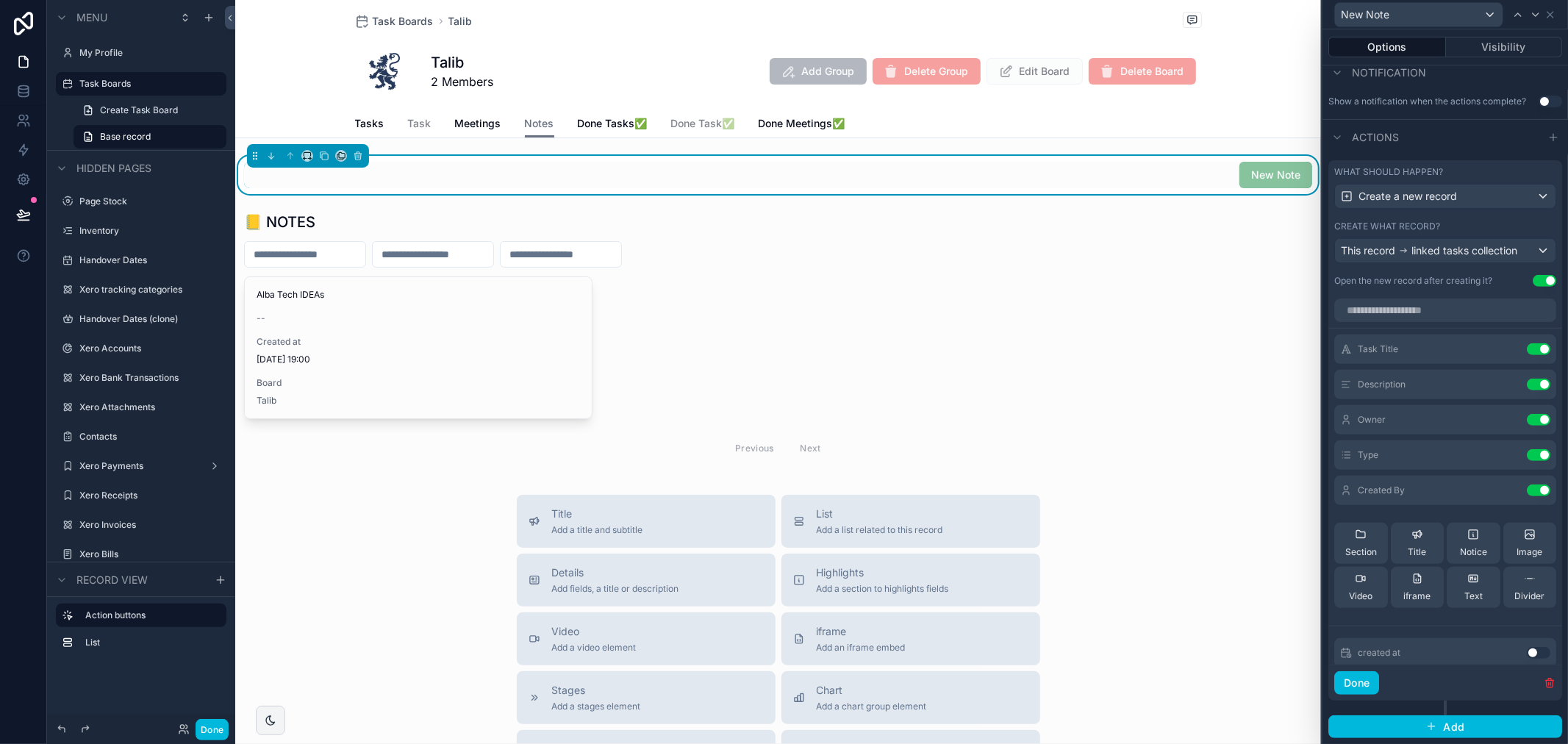
click at [785, 360] on div "scrollable content" at bounding box center [778, 338] width 1085 height 266
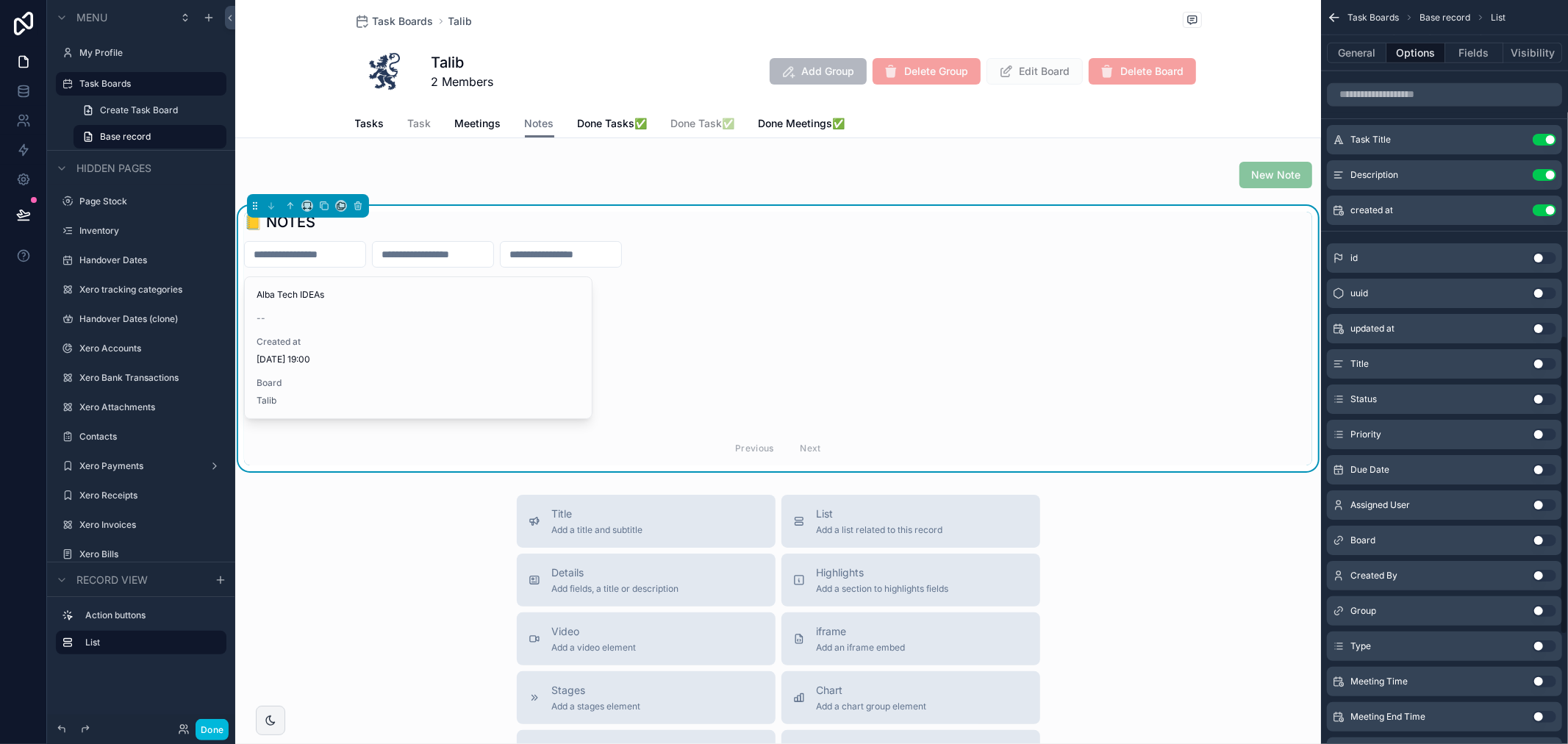
scroll to position [777, 0]
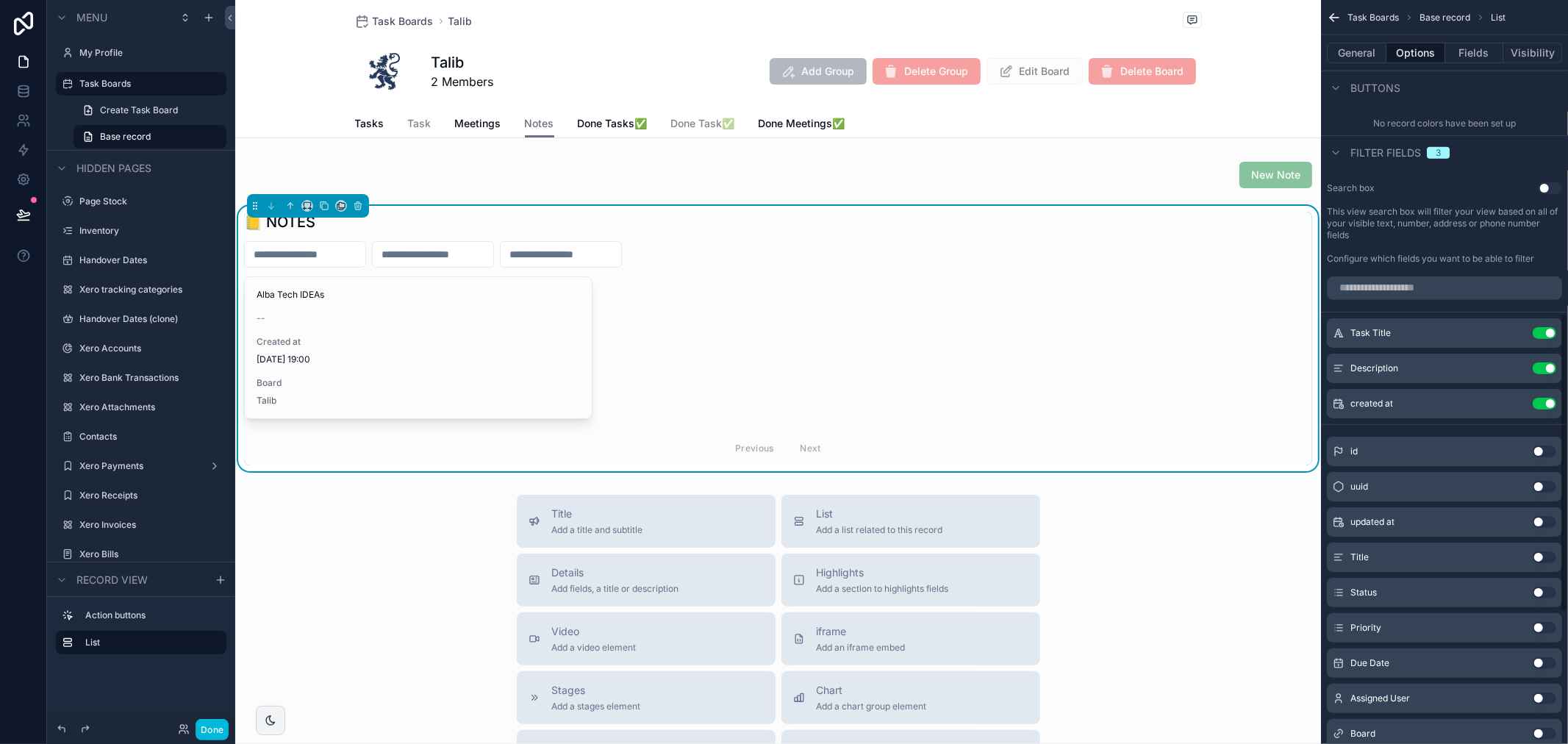
click at [1332, 15] on icon "scrollable content" at bounding box center [1331, 15] width 4 height 4
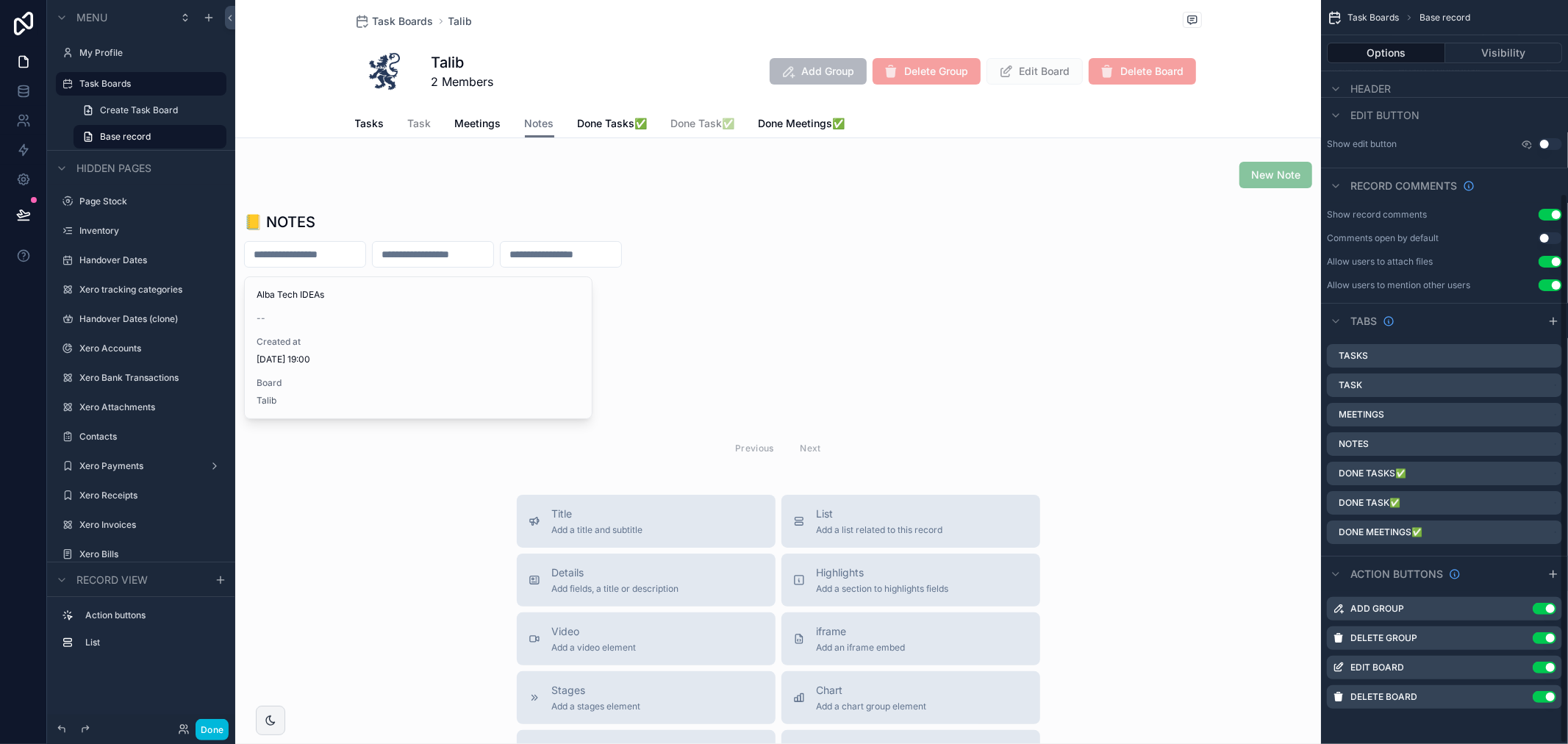
scroll to position [262, 0]
click at [652, 319] on div "scrollable content" at bounding box center [778, 338] width 1085 height 266
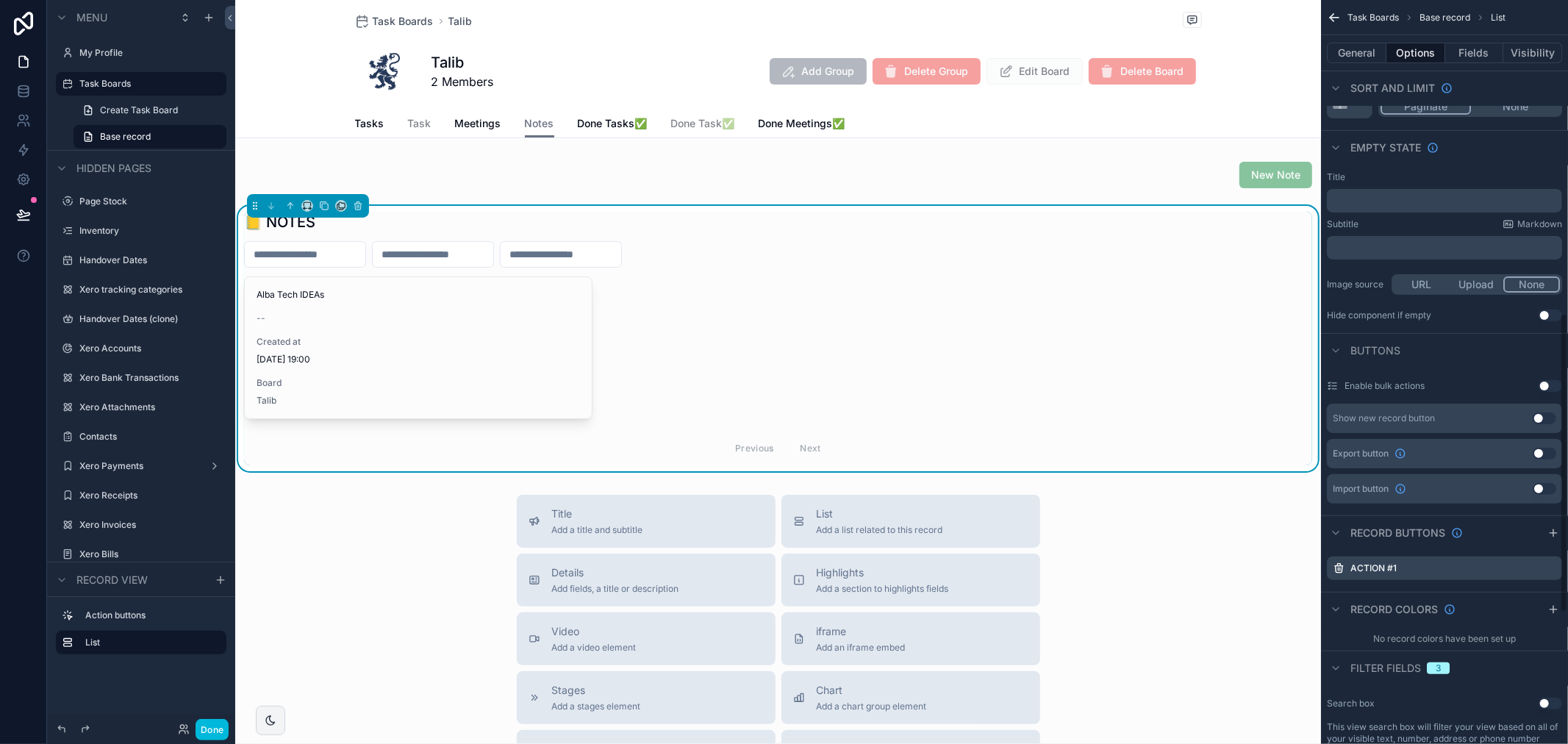
scroll to position [777, 0]
